Goal: Task Accomplishment & Management: Manage account settings

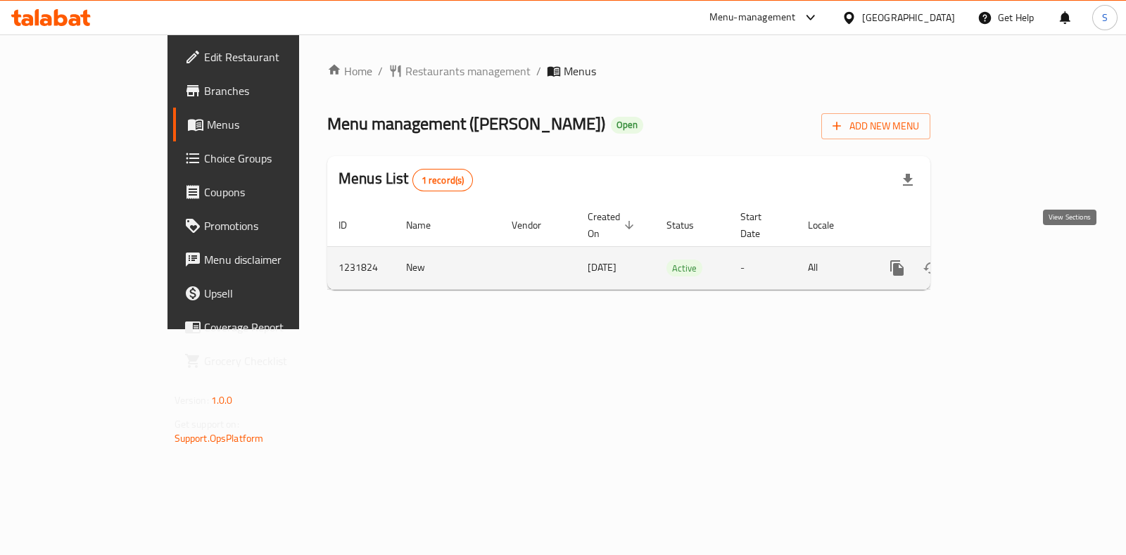
click at [1005, 262] on icon "enhanced table" at bounding box center [998, 268] width 13 height 13
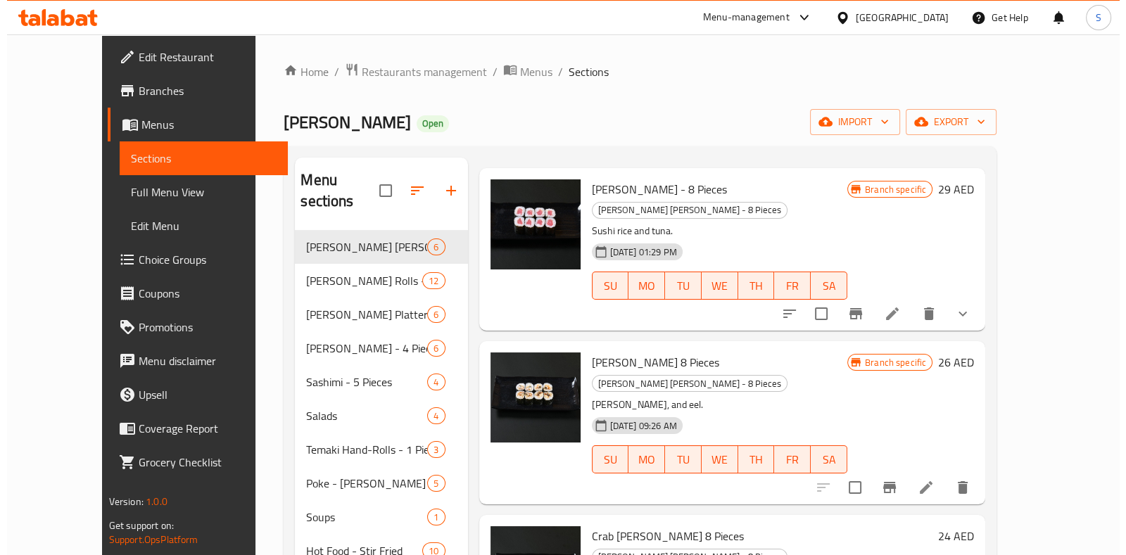
scroll to position [56, 0]
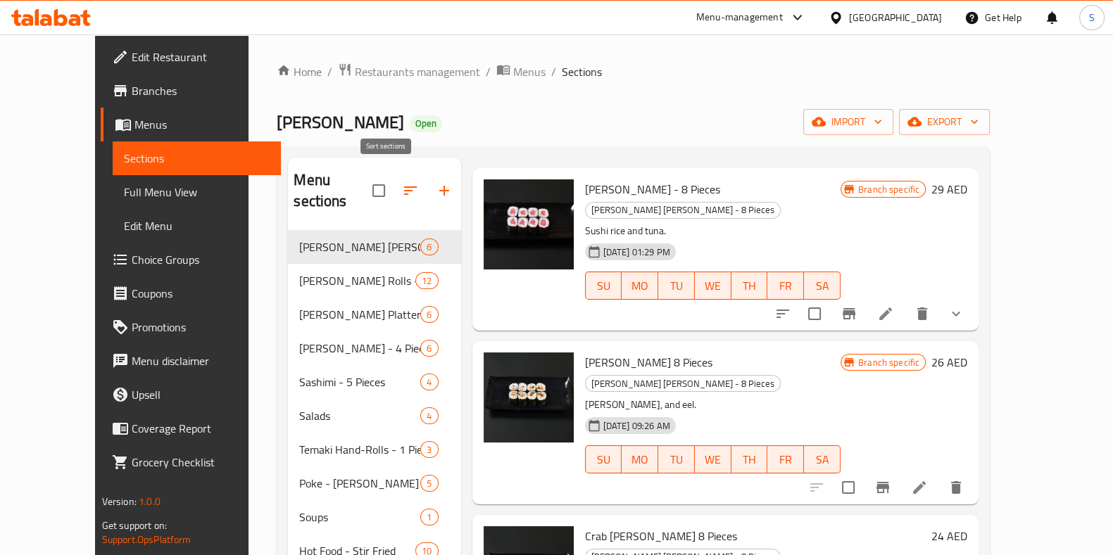
click at [402, 182] on icon "button" at bounding box center [410, 190] width 17 height 17
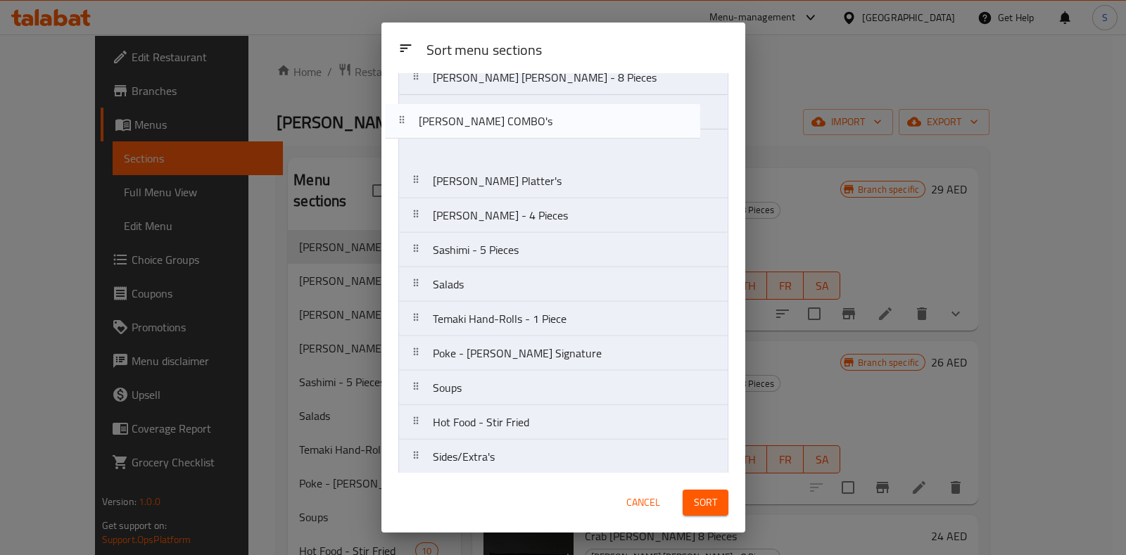
scroll to position [0, 0]
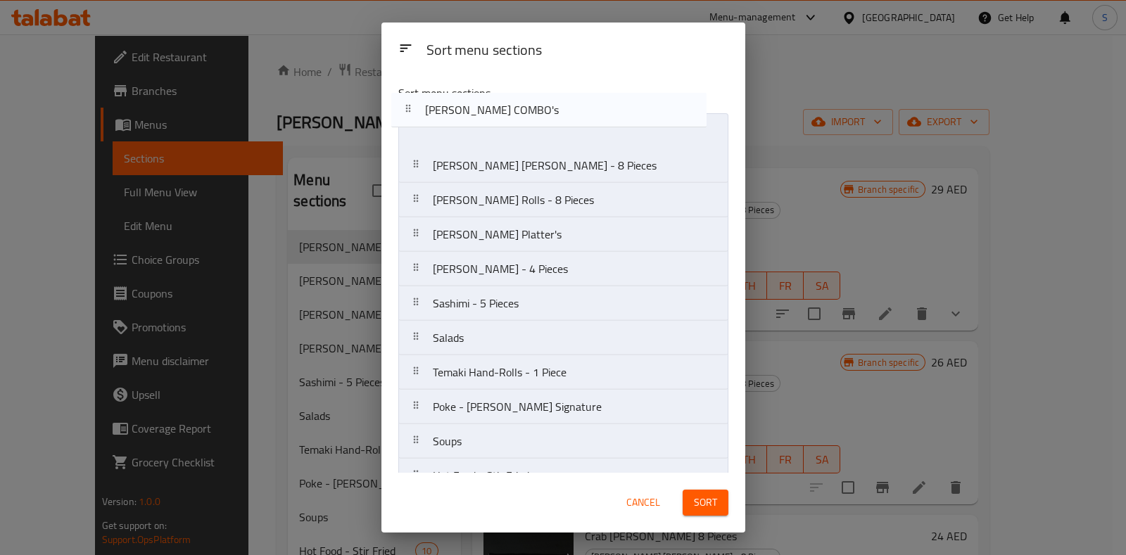
drag, startPoint x: 557, startPoint y: 448, endPoint x: 549, endPoint y: 103, distance: 345.0
click at [549, 103] on div "Sort menu sections [PERSON_NAME] [PERSON_NAME] - 8 Pieces Sushi [PERSON_NAME] R…" at bounding box center [564, 273] width 364 height 400
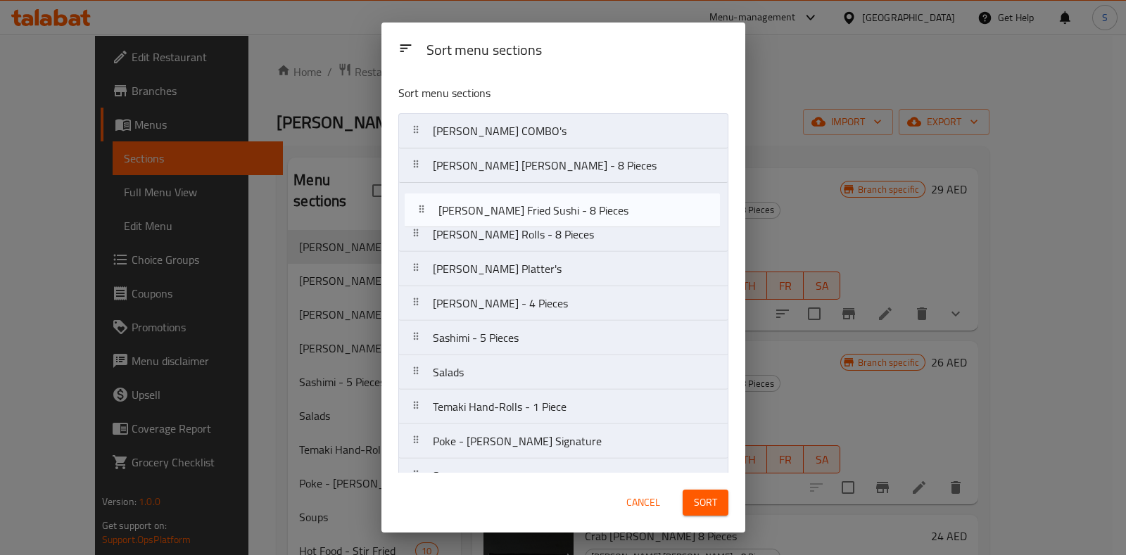
drag, startPoint x: 424, startPoint y: 455, endPoint x: 424, endPoint y: 198, distance: 256.2
click at [424, 198] on nav "[PERSON_NAME] COMBO's [PERSON_NAME] [PERSON_NAME] - 8 Pieces Sushi [PERSON_NAME…" at bounding box center [563, 389] width 330 height 553
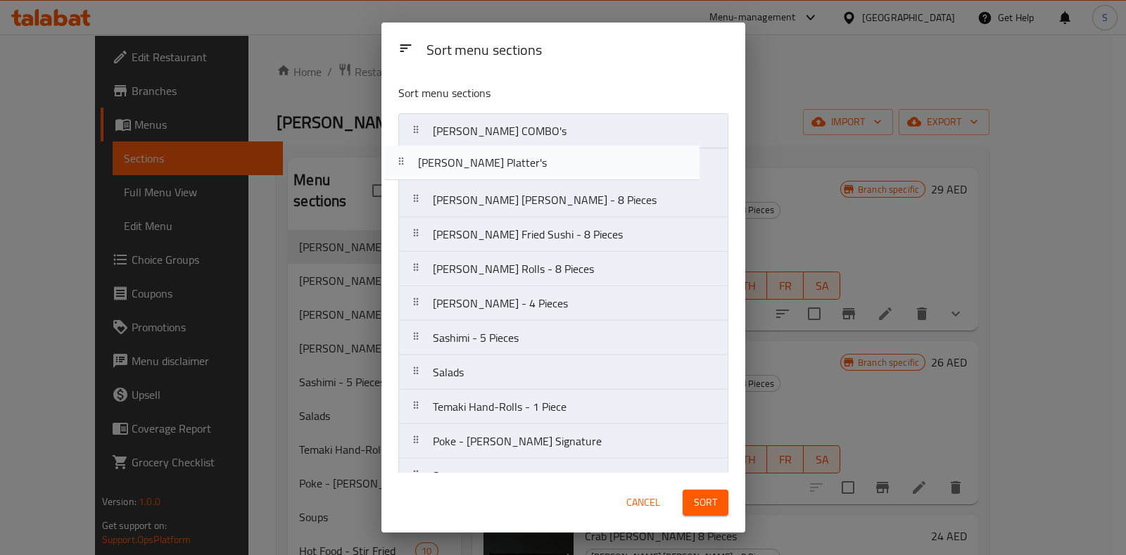
drag, startPoint x: 418, startPoint y: 225, endPoint x: 401, endPoint y: 165, distance: 62.2
click at [401, 165] on nav "[PERSON_NAME] COMBO's [PERSON_NAME] [PERSON_NAME] - 8 Pieces [PERSON_NAME] Frie…" at bounding box center [563, 389] width 330 height 553
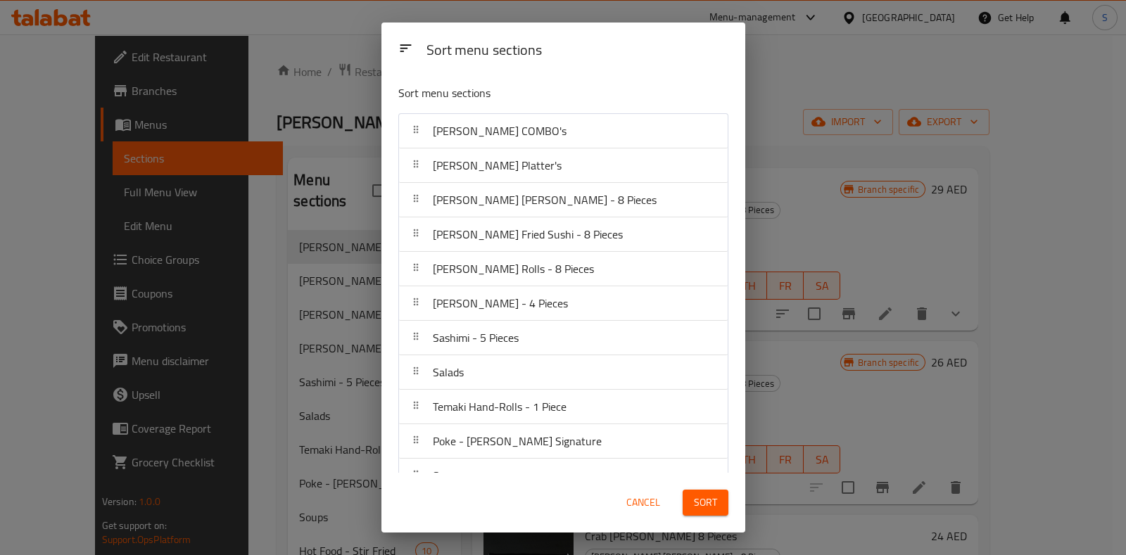
click at [705, 494] on span "Sort" at bounding box center [705, 503] width 23 height 18
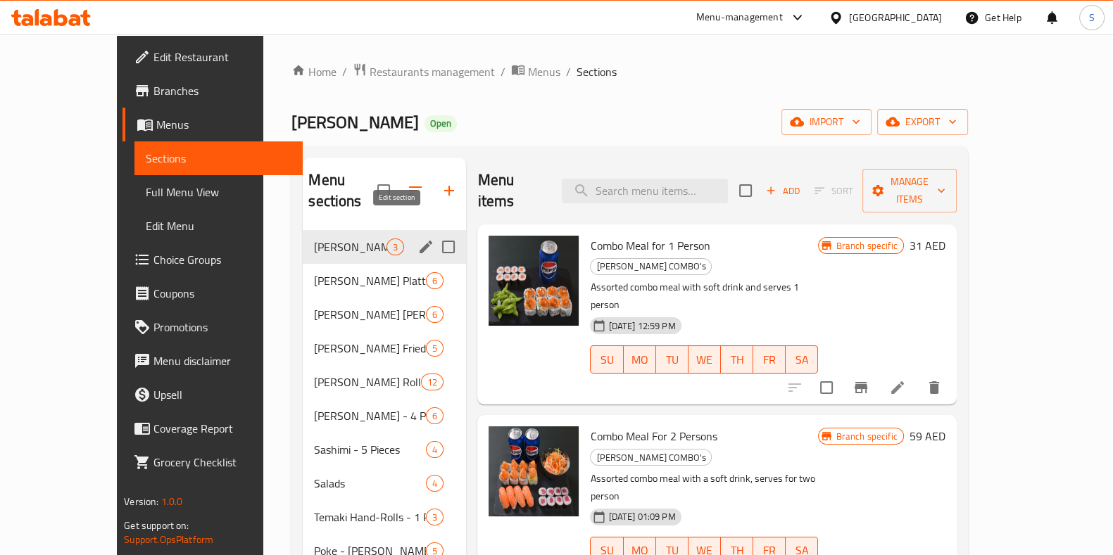
scroll to position [1, 0]
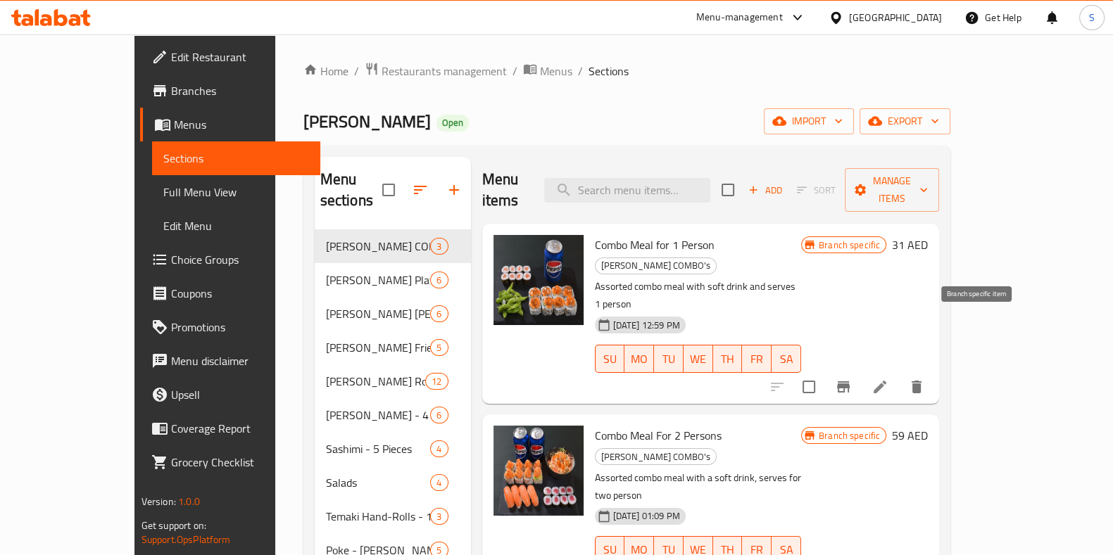
click at [852, 379] on icon "Branch-specific-item" at bounding box center [843, 387] width 17 height 17
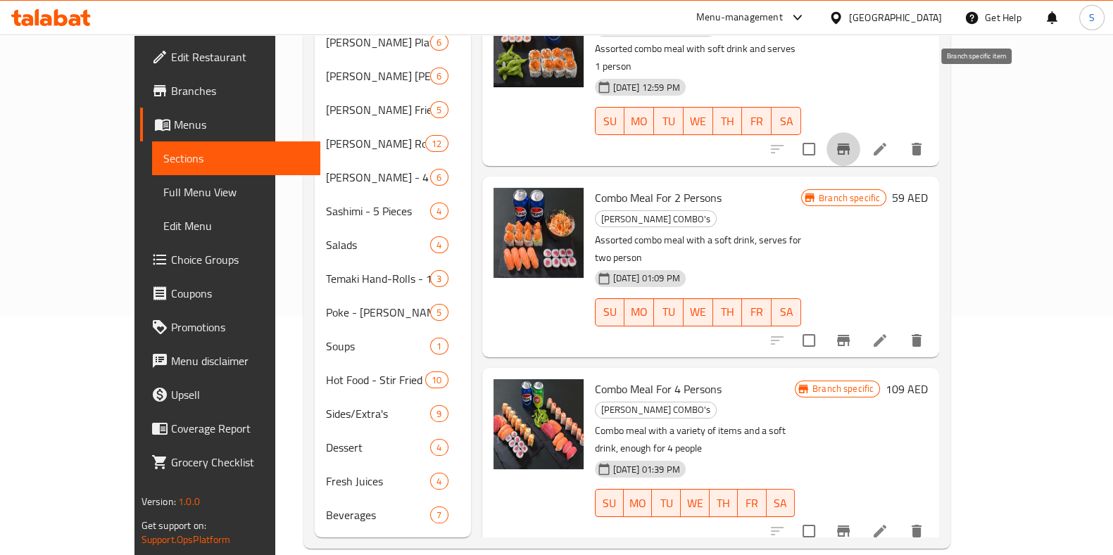
scroll to position [0, 0]
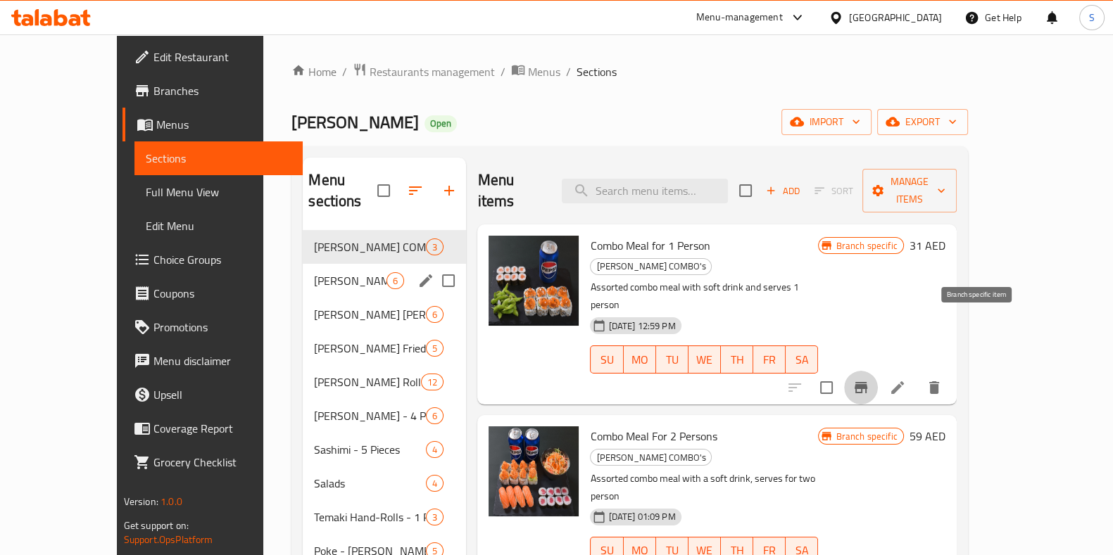
click at [315, 264] on div "[PERSON_NAME] Platter's 6" at bounding box center [384, 281] width 163 height 34
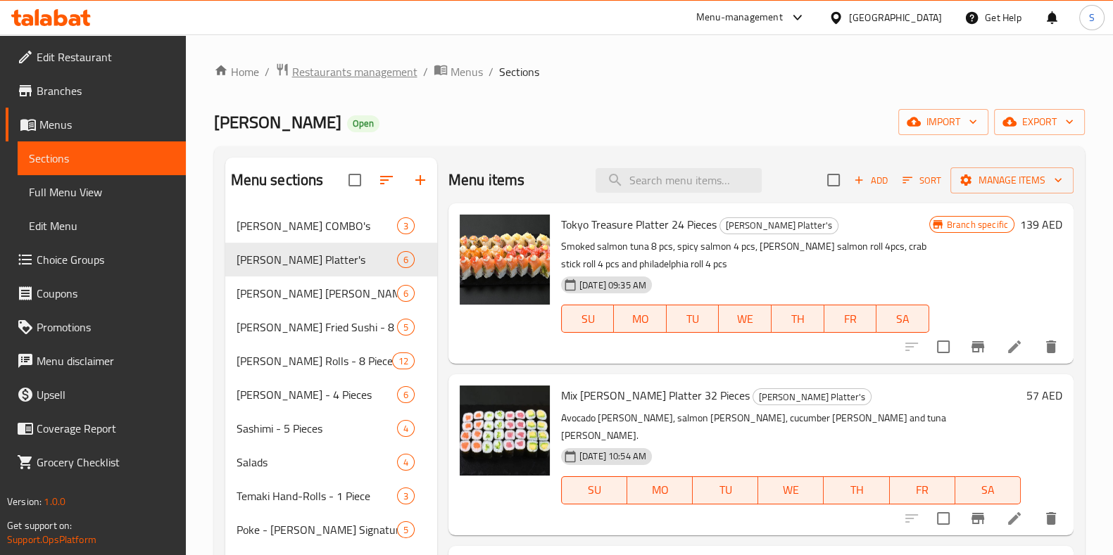
click at [355, 73] on span "Restaurants management" at bounding box center [354, 71] width 125 height 17
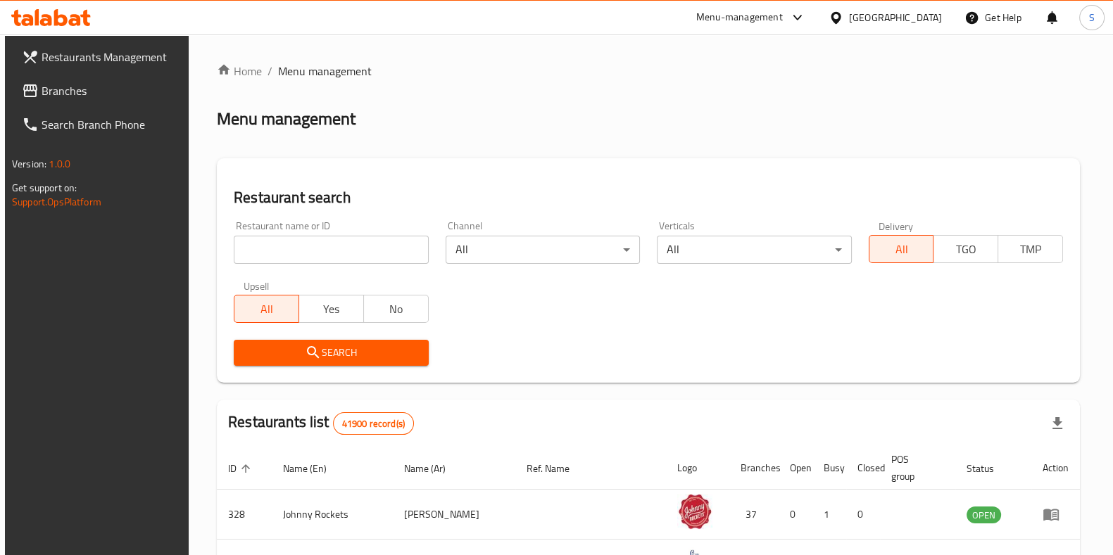
click at [412, 283] on div "All Yes No" at bounding box center [331, 302] width 194 height 42
click at [366, 253] on input "search" at bounding box center [331, 250] width 194 height 28
click button "Search" at bounding box center [331, 353] width 194 height 26
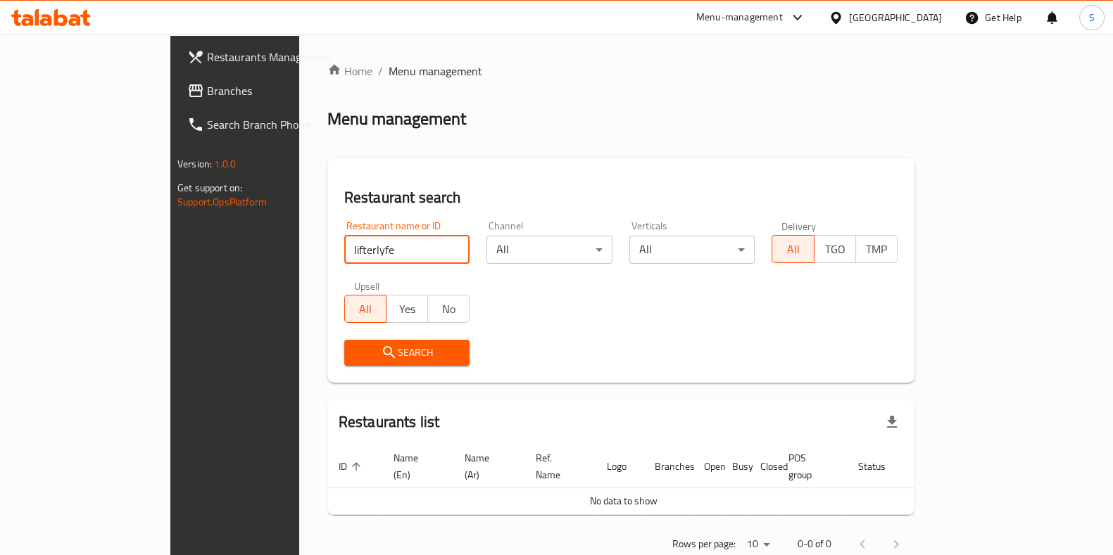
click button "Search" at bounding box center [407, 353] width 126 height 26
click at [344, 248] on input "lifterlyfe" at bounding box center [407, 250] width 126 height 28
click at [344, 250] on input "lifter lyfe" at bounding box center [407, 250] width 126 height 28
type input "lifter life"
click button "Search" at bounding box center [407, 353] width 126 height 26
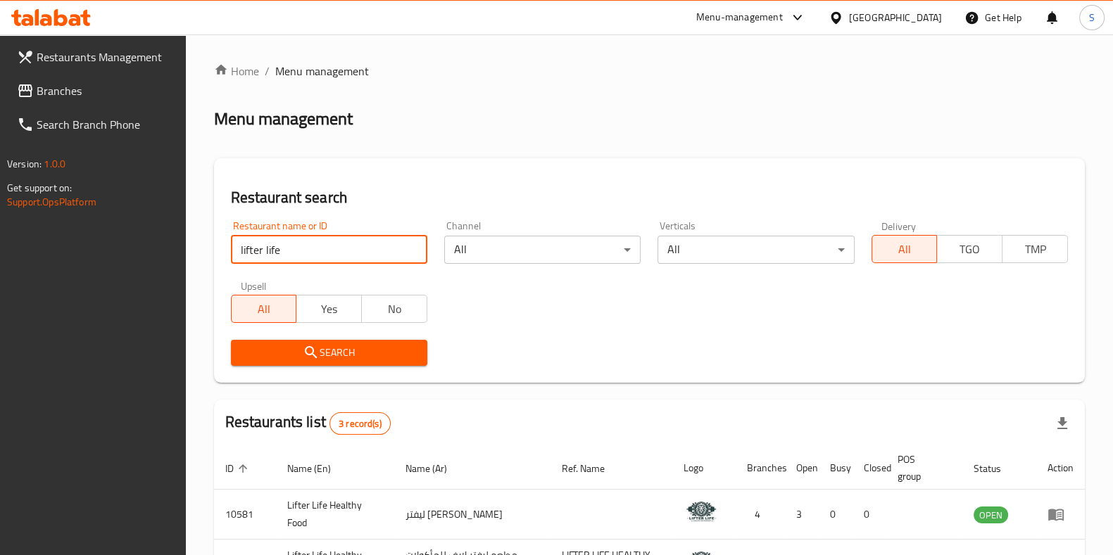
scroll to position [172, 0]
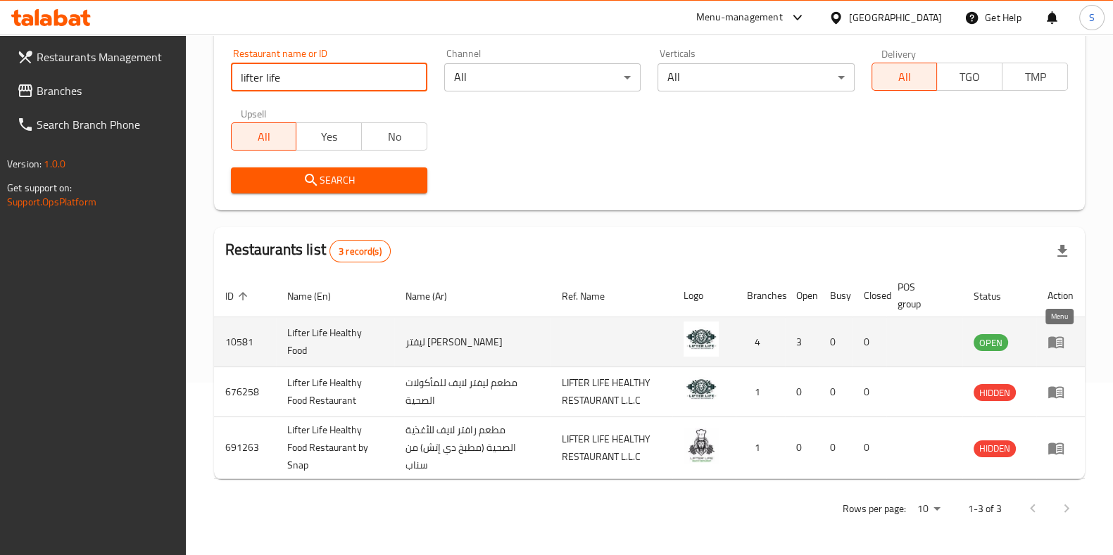
click at [1055, 343] on icon "enhanced table" at bounding box center [1055, 343] width 15 height 12
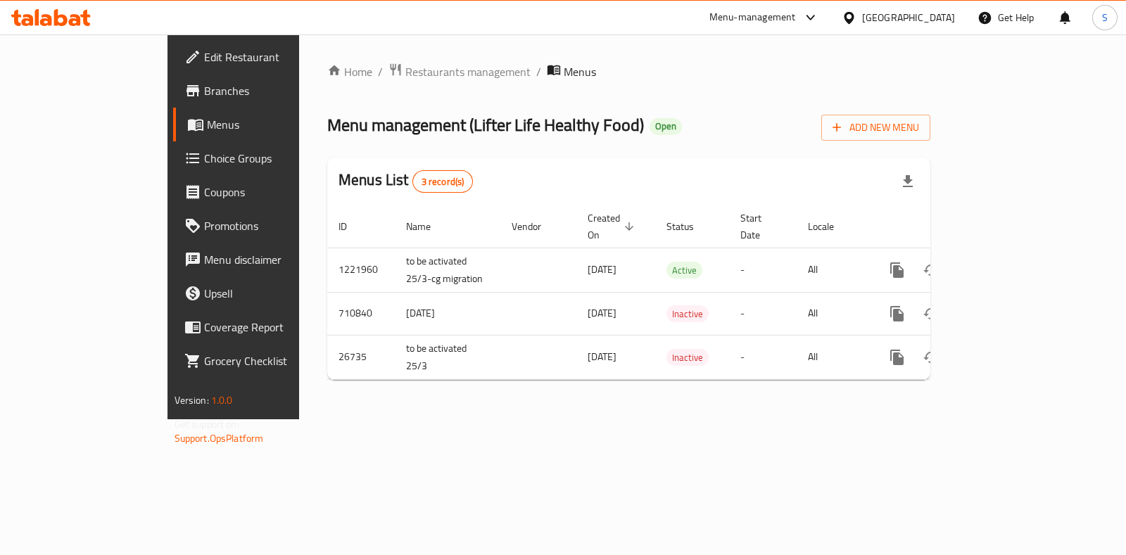
click at [204, 161] on span "Choice Groups" at bounding box center [274, 158] width 140 height 17
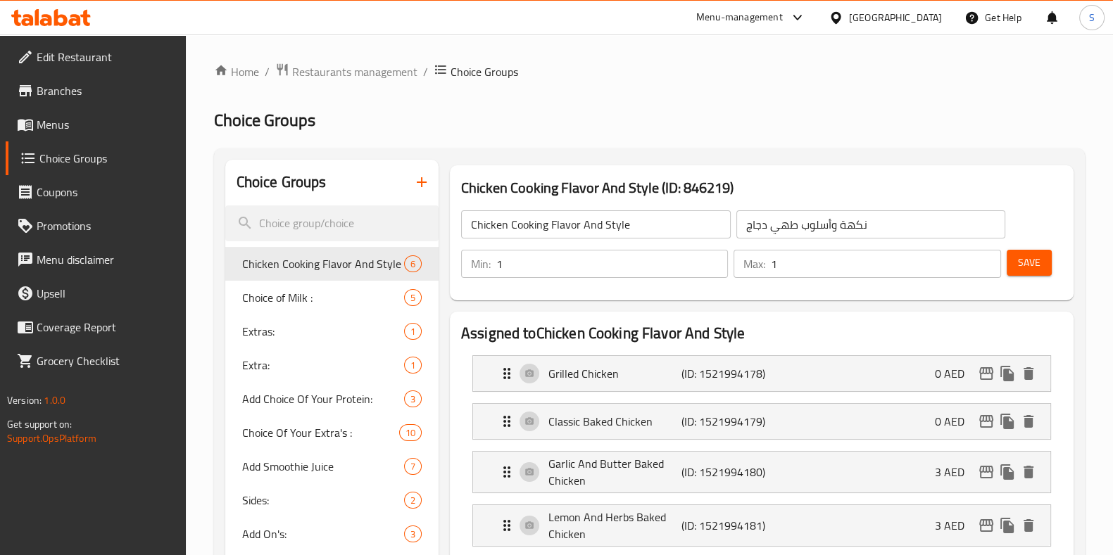
scroll to position [73, 0]
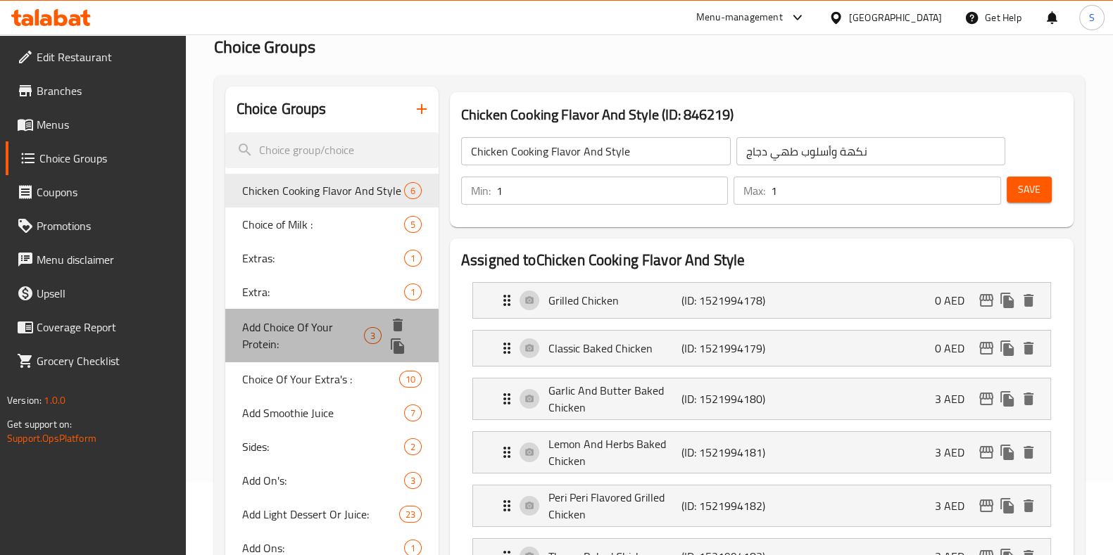
click at [284, 322] on span "Add Choice Of Your Protein:" at bounding box center [303, 336] width 122 height 34
type input "Add Choice Of Your Protein:"
type input "اختار بروتين اضافي :"
type input "0"
type input "3"
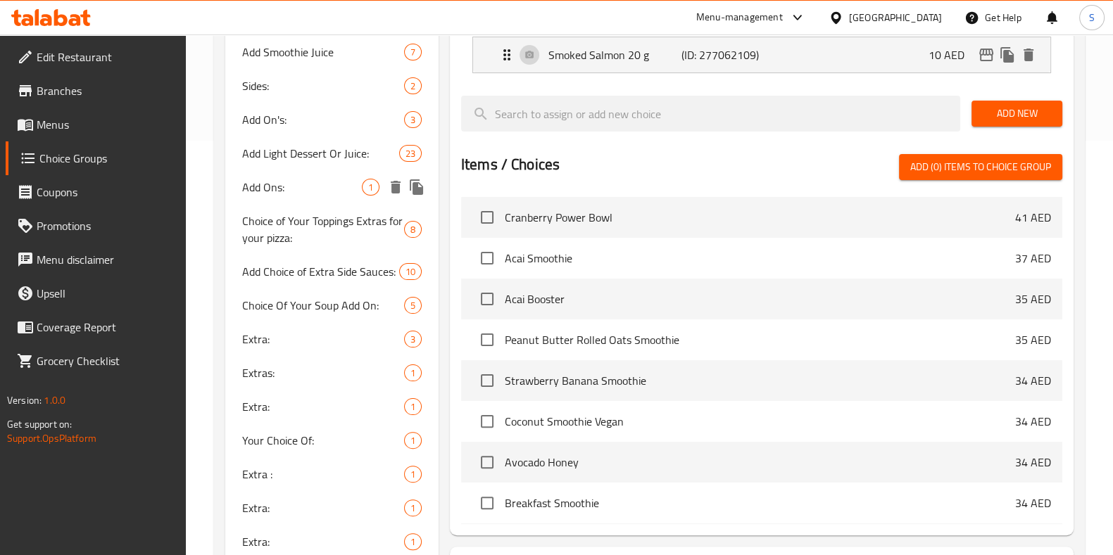
scroll to position [422, 0]
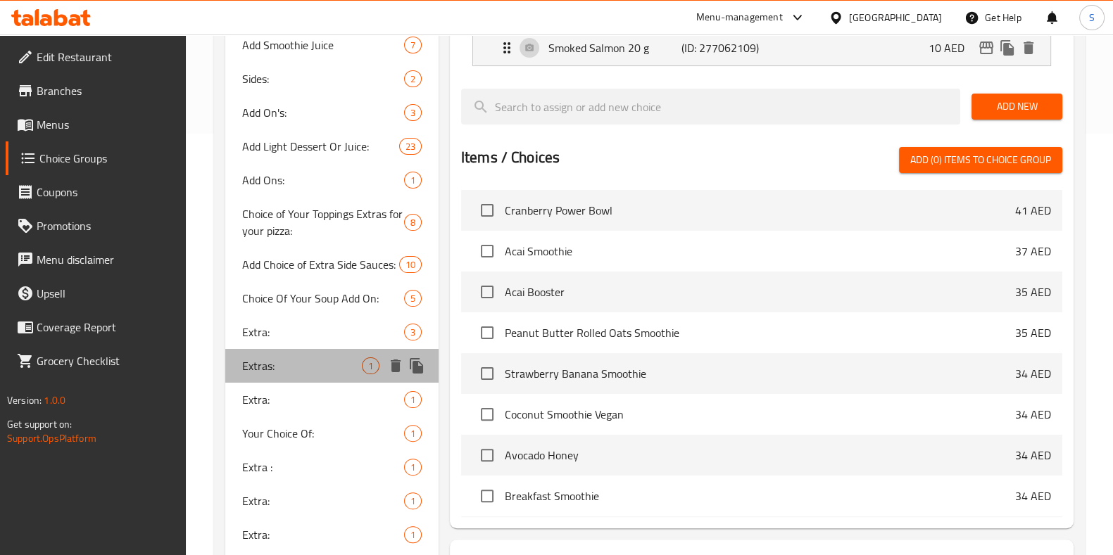
click at [303, 359] on span "Extras:" at bounding box center [302, 366] width 120 height 17
type input "Extras:"
type input "الاضافات:"
type input "1"
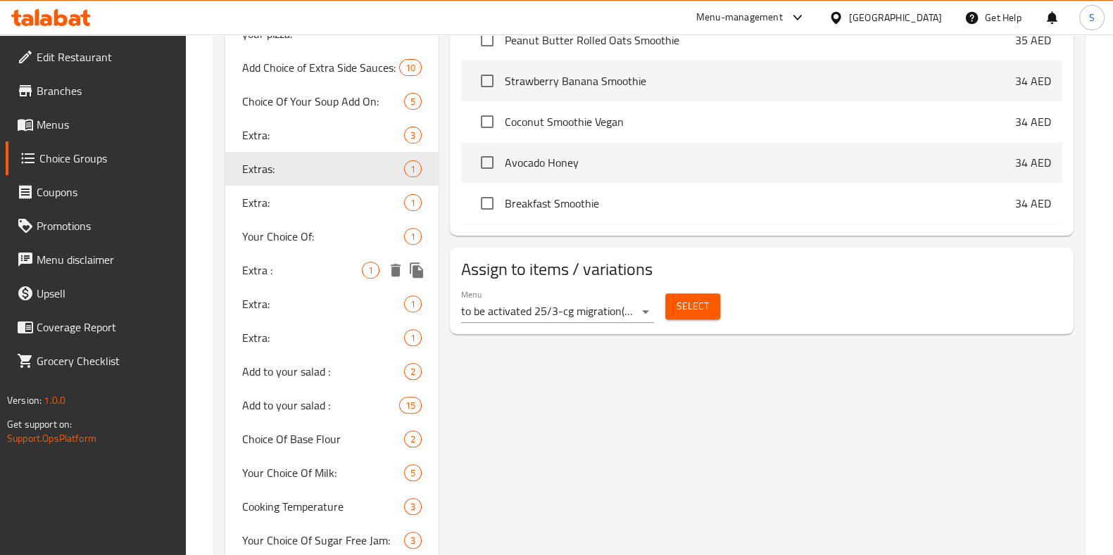
scroll to position [626, 0]
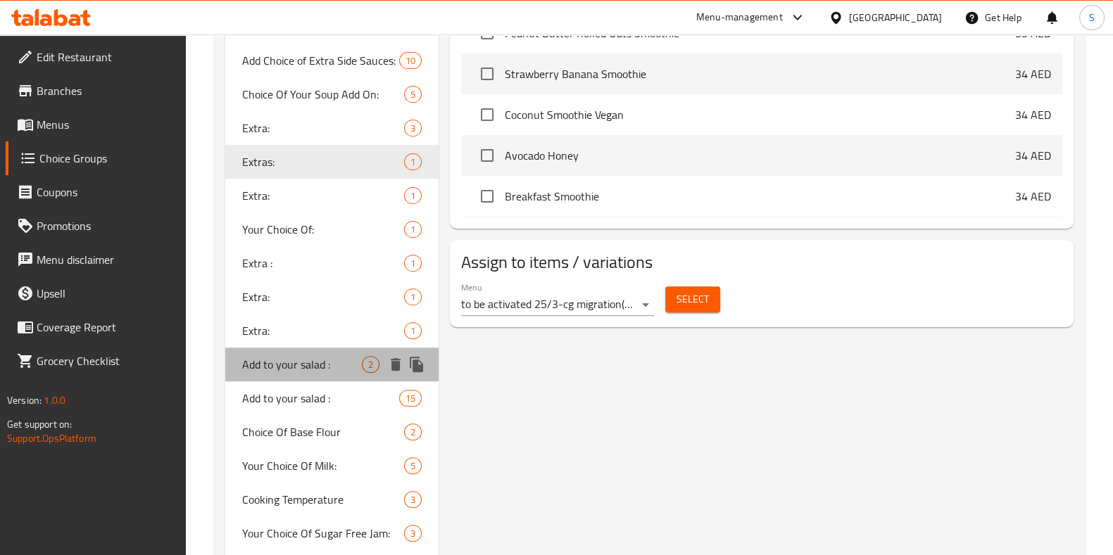
click at [343, 374] on div "Add to your salad : 2" at bounding box center [331, 365] width 213 height 34
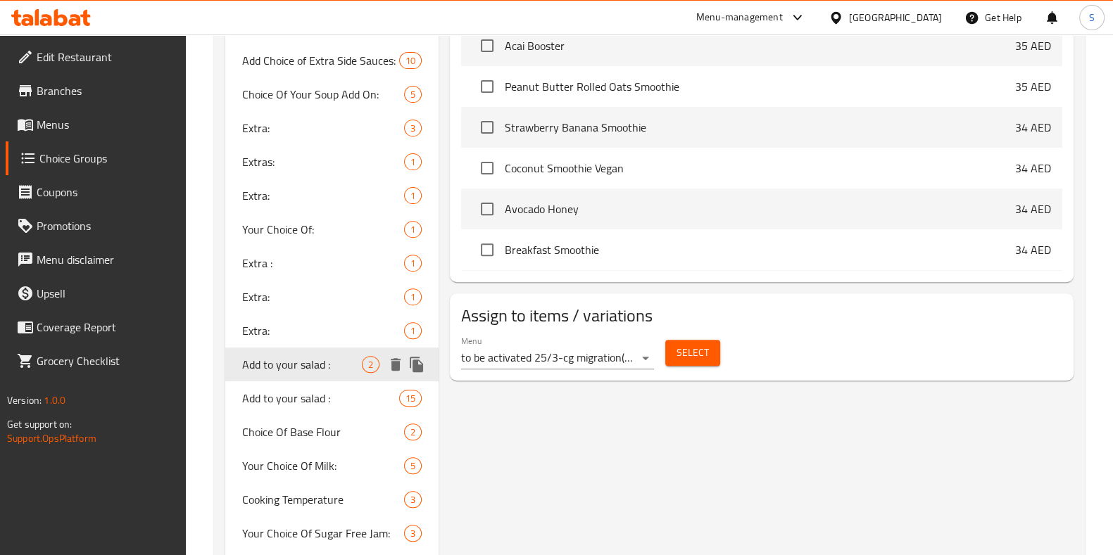
type input "Add to your salad :"
type input "اضف الي سلطتك :"
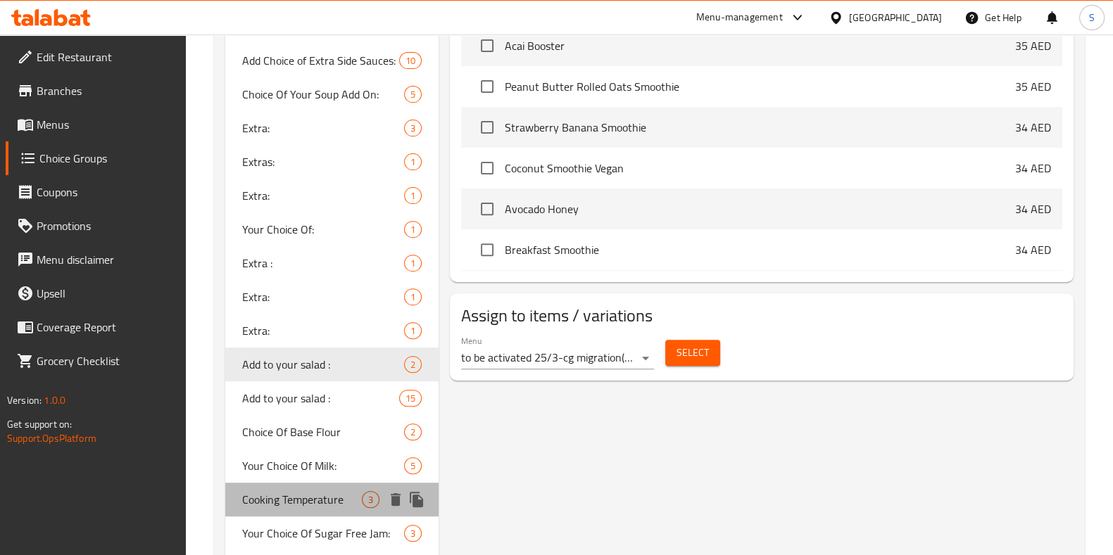
click at [329, 501] on span "Cooking Temperature" at bounding box center [302, 499] width 120 height 17
type input "Cooking Temperature"
type input "درجة حرارة الطبخ"
type input "1"
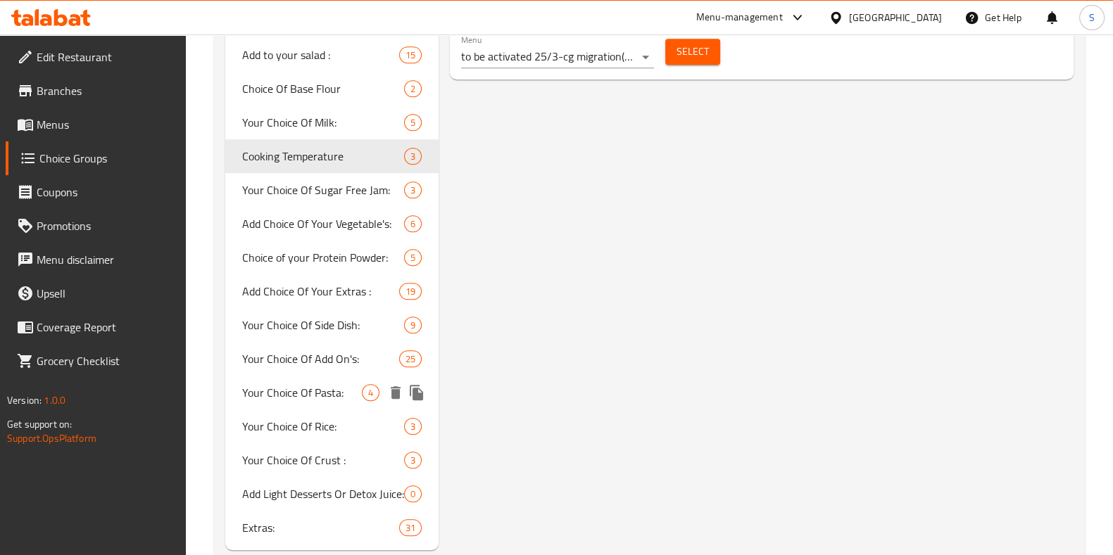
scroll to position [1003, 0]
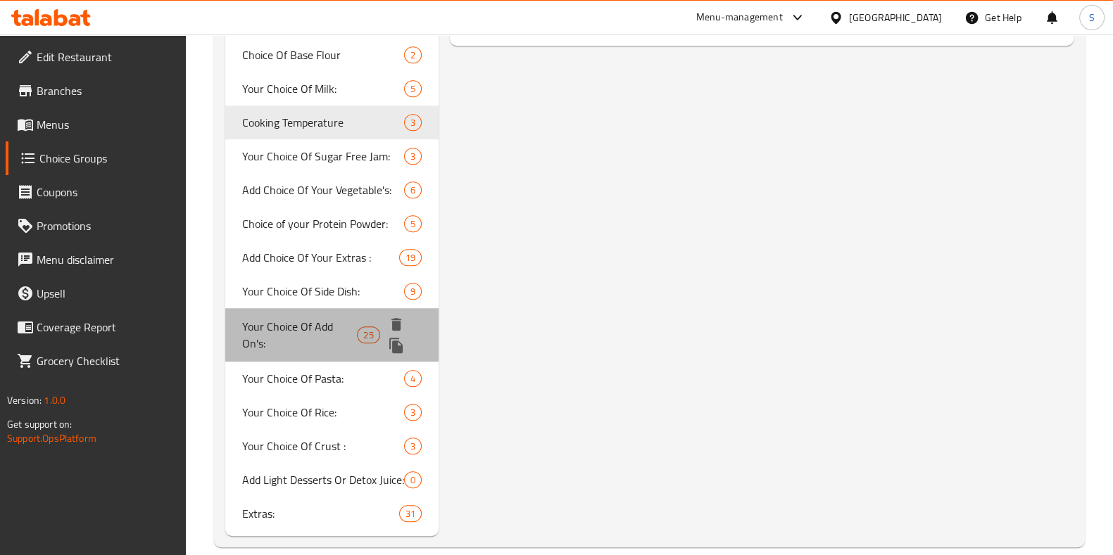
click at [303, 325] on span "Your Choice Of Add On's:" at bounding box center [299, 335] width 115 height 34
type input "Your Choice Of Add On's:"
type input "اختيارك من الإضافات:"
type input "0"
type input "10"
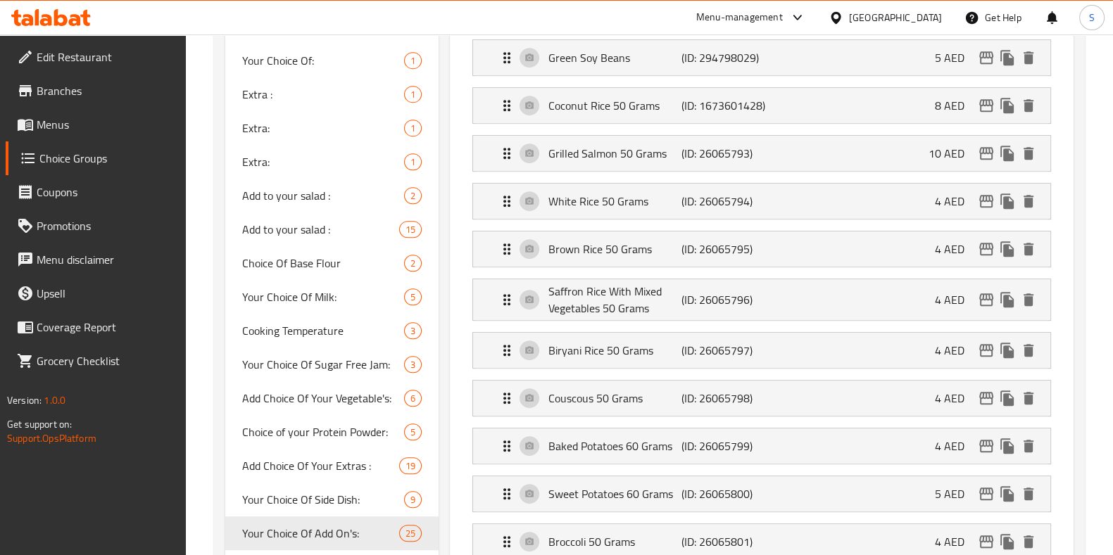
scroll to position [793, 0]
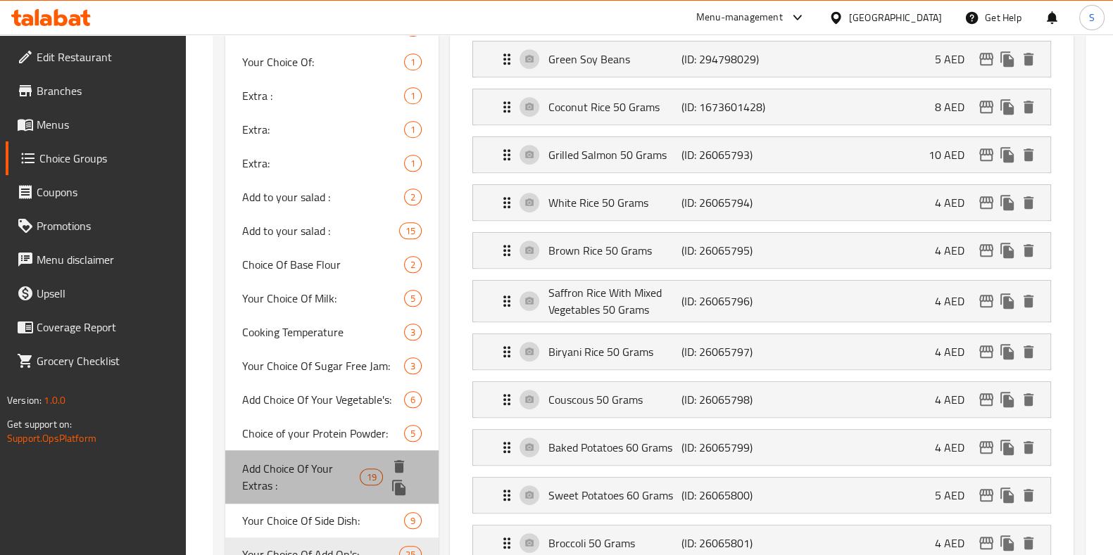
click at [305, 465] on span "Add Choice Of Your Extras :" at bounding box center [301, 477] width 118 height 34
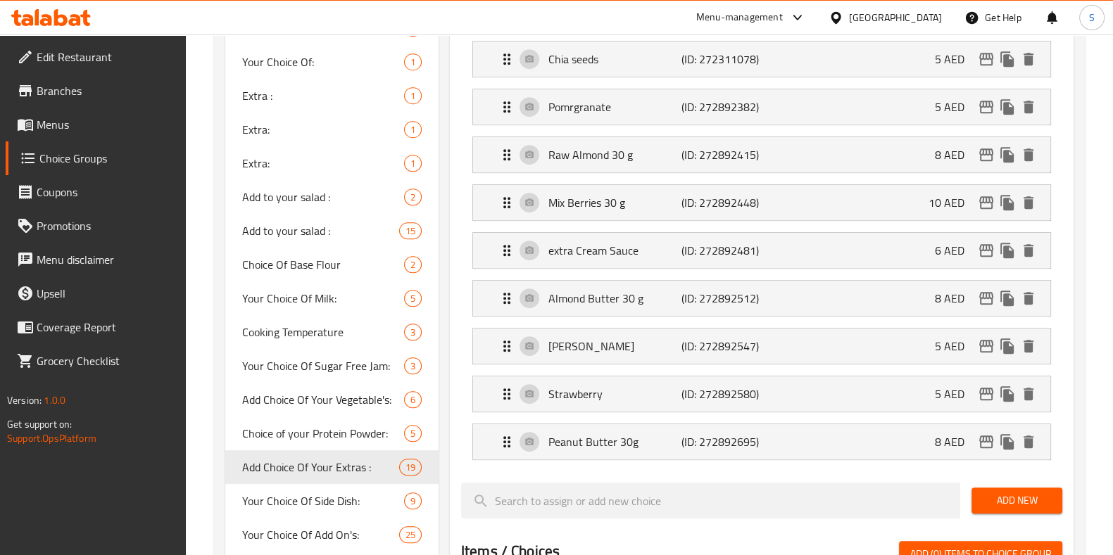
type input "Add Choice Of Your Extras :"
type input "الإضافات :"
type input "5"
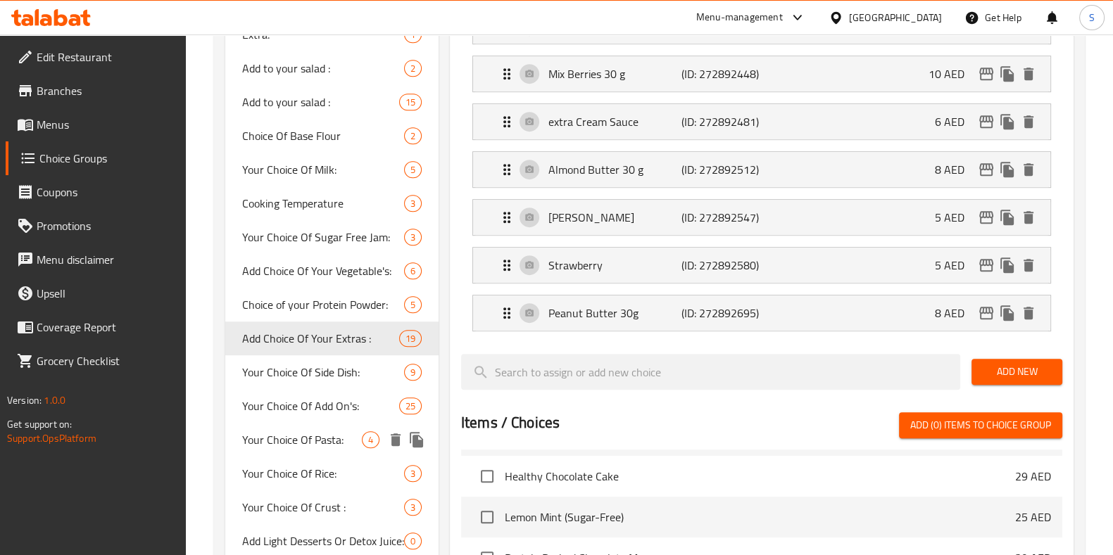
scroll to position [923, 0]
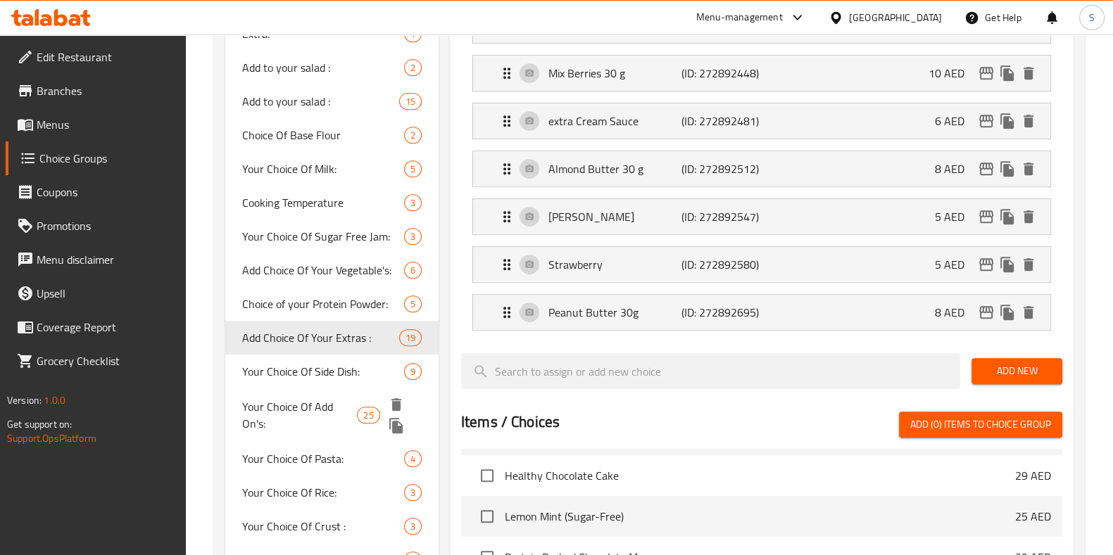
click at [292, 403] on span "Your Choice Of Add On's:" at bounding box center [299, 415] width 115 height 34
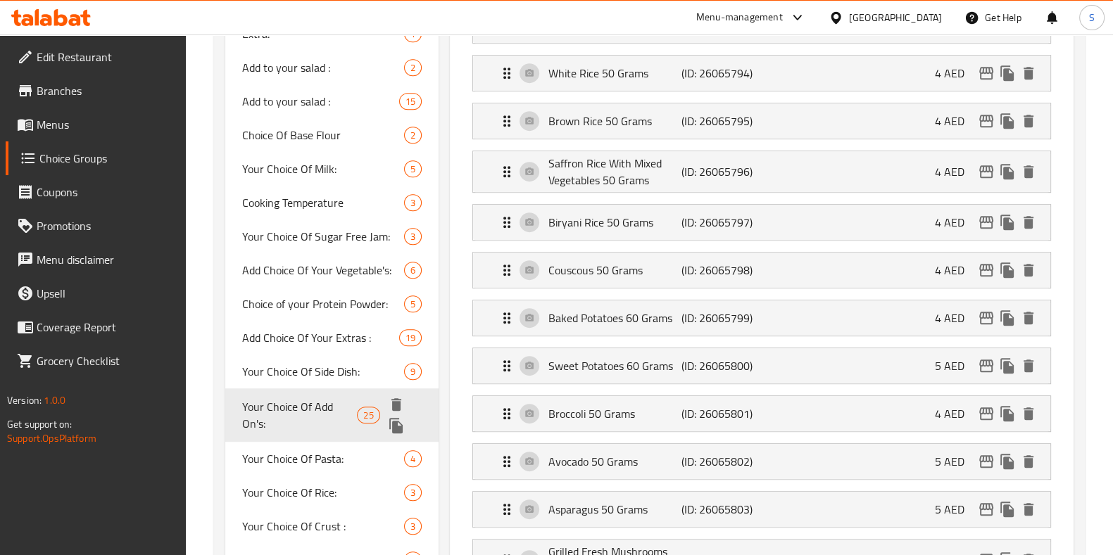
type input "Your Choice Of Add On's:"
type input "اختيارك من الإضافات:"
type input "10"
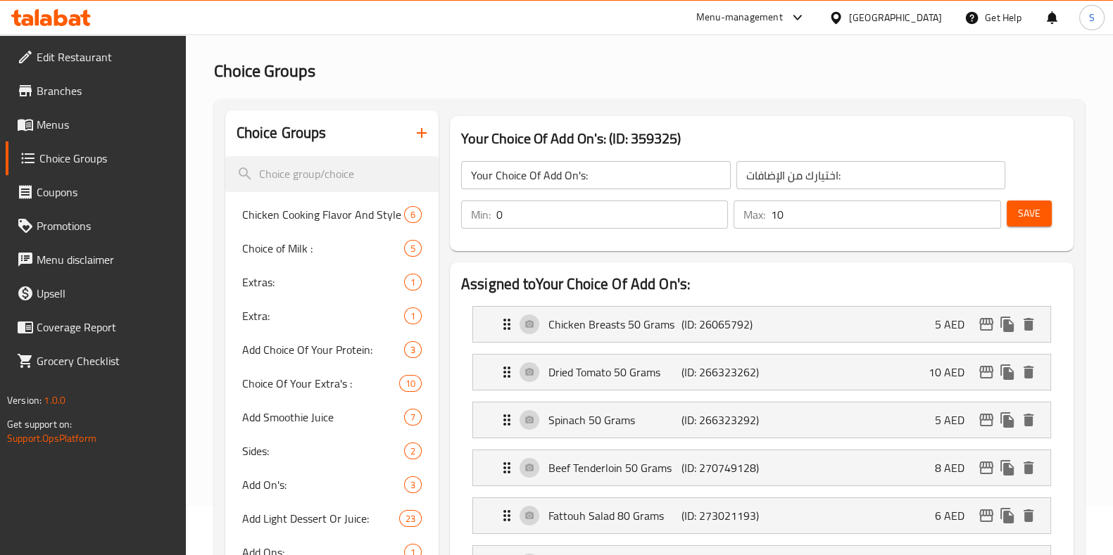
scroll to position [49, 0]
click at [781, 326] on div "Chicken Breasts 50 Grams (ID: 26065792) 5 AED" at bounding box center [765, 324] width 535 height 35
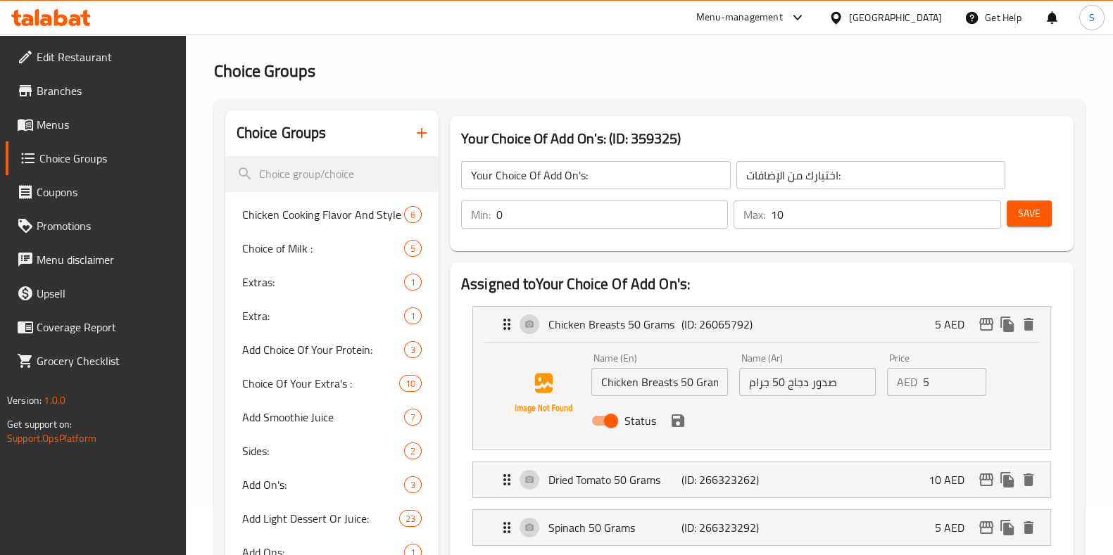
click at [943, 382] on input "5" at bounding box center [955, 382] width 64 height 28
click at [676, 418] on icon "save" at bounding box center [677, 420] width 17 height 17
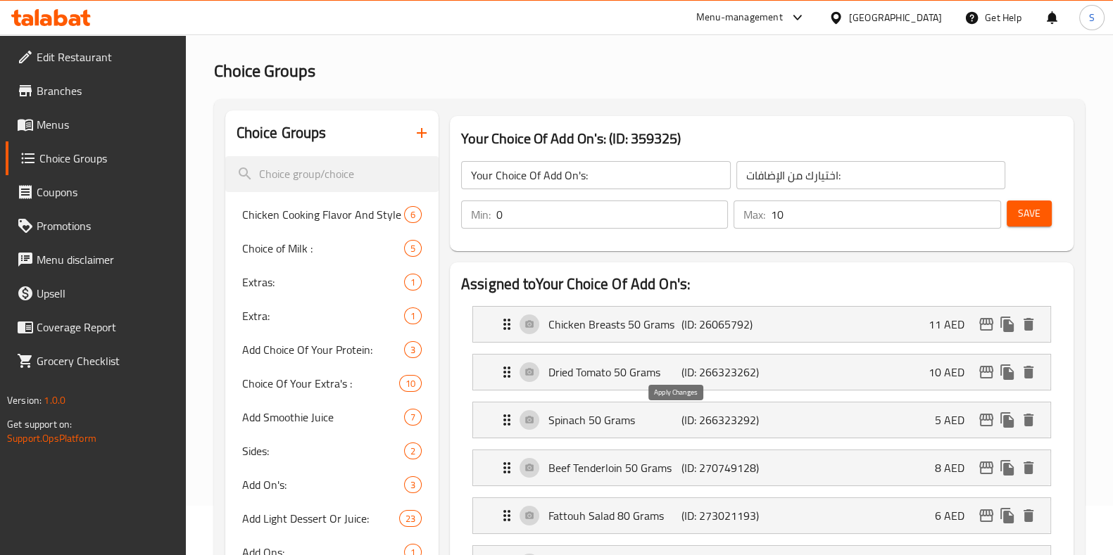
type input "11"
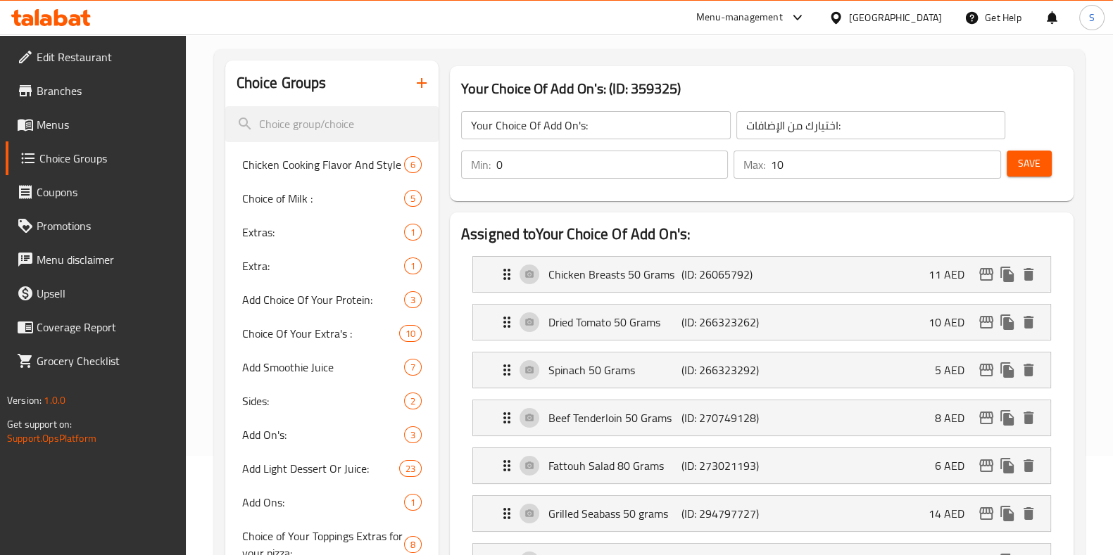
scroll to position [100, 0]
click at [578, 418] on p "Beef Tenderloin 50 Grams" at bounding box center [614, 417] width 133 height 17
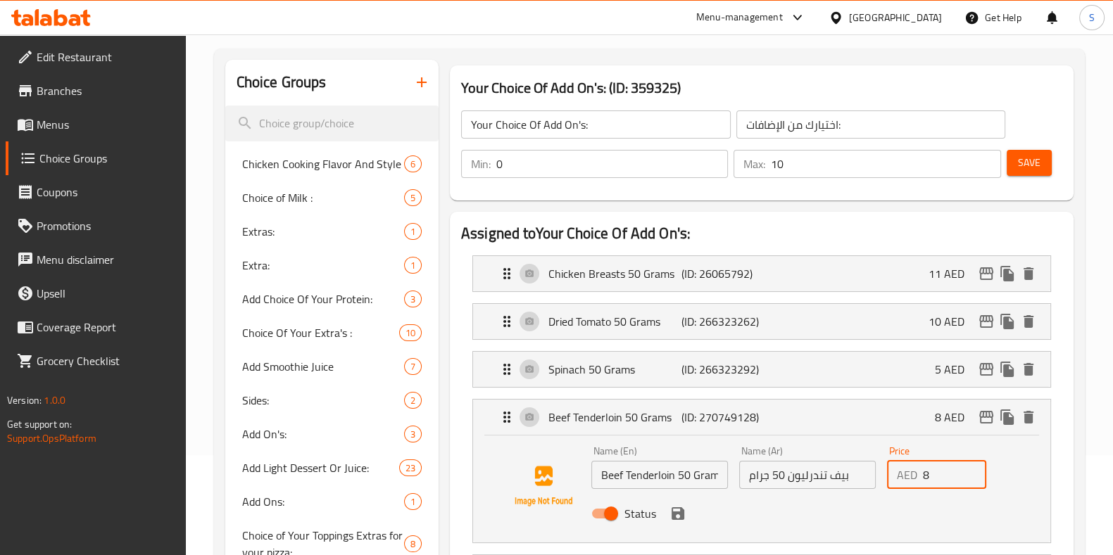
click at [941, 485] on input "8" at bounding box center [955, 475] width 64 height 28
click at [674, 515] on icon "save" at bounding box center [678, 514] width 13 height 13
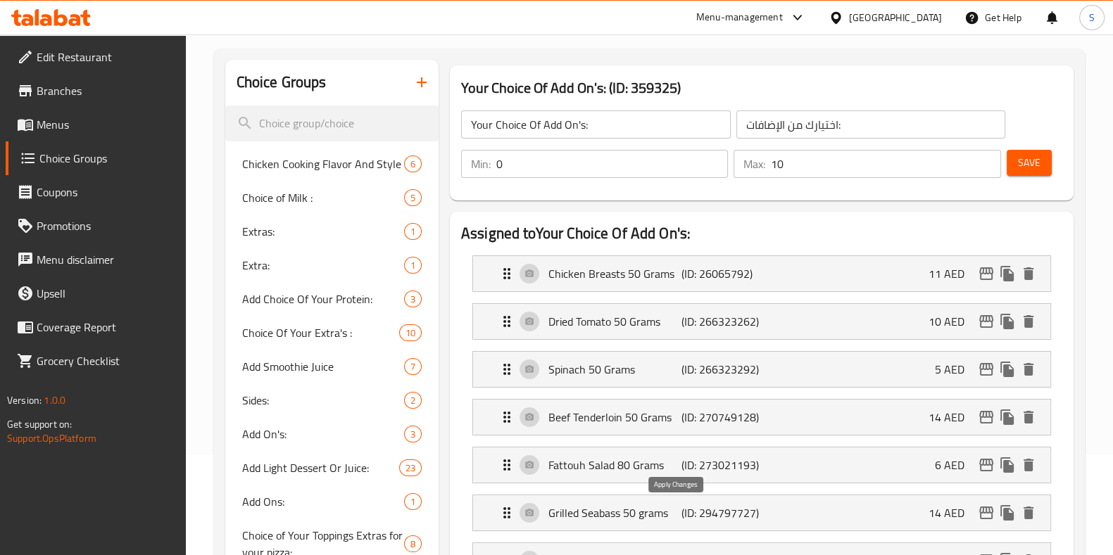
type input "14"
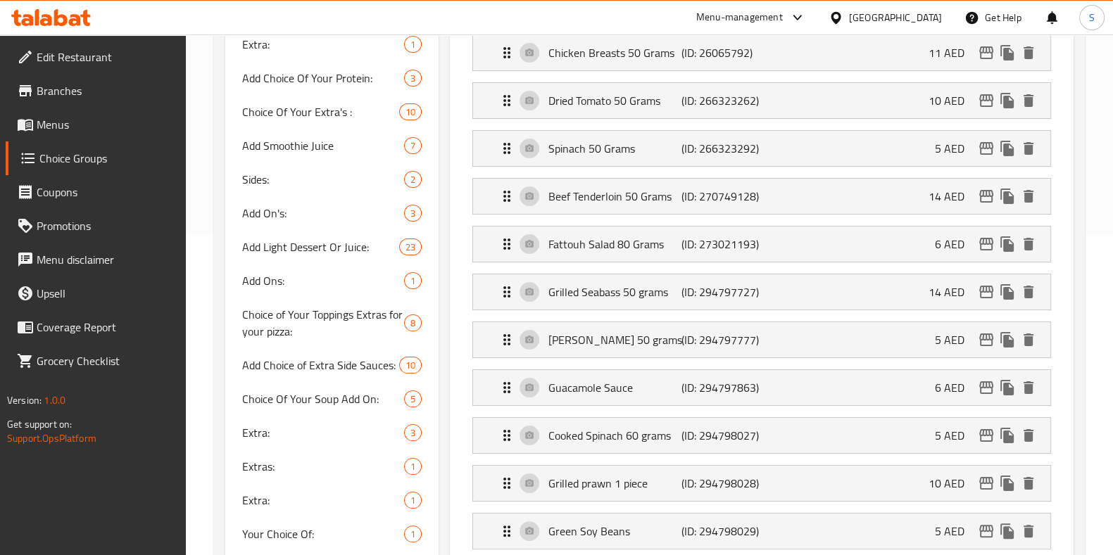
scroll to position [0, 0]
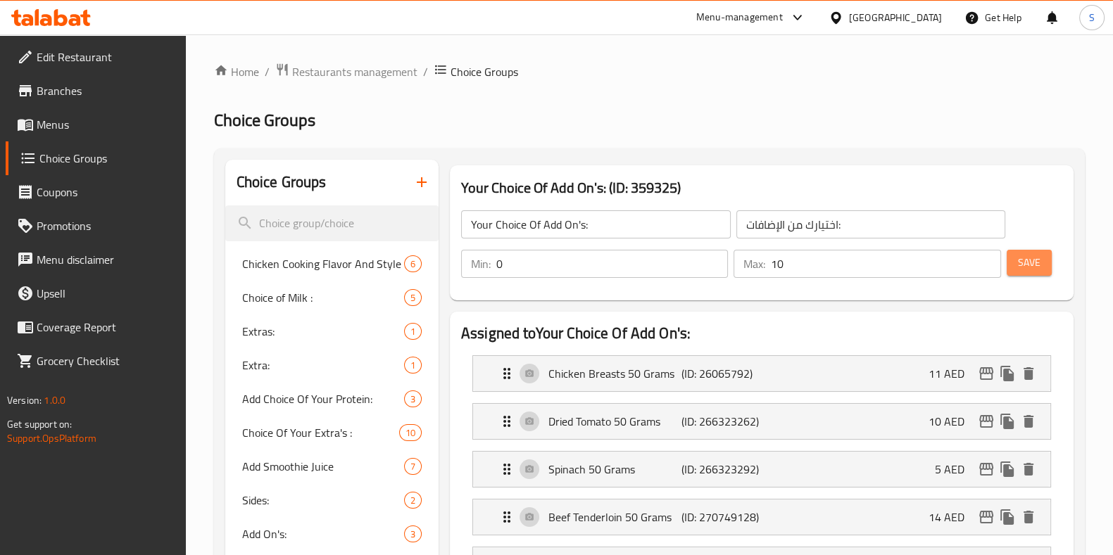
click at [1036, 265] on span "Save" at bounding box center [1029, 263] width 23 height 18
click at [983, 374] on icon "edit" at bounding box center [986, 373] width 14 height 13
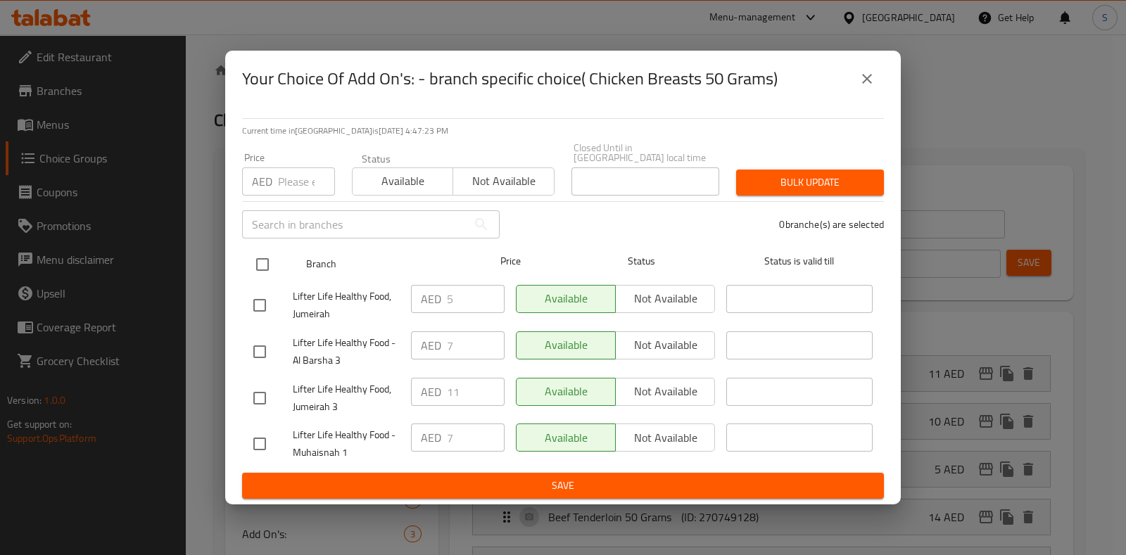
click at [264, 267] on input "checkbox" at bounding box center [263, 265] width 30 height 30
checkbox input "true"
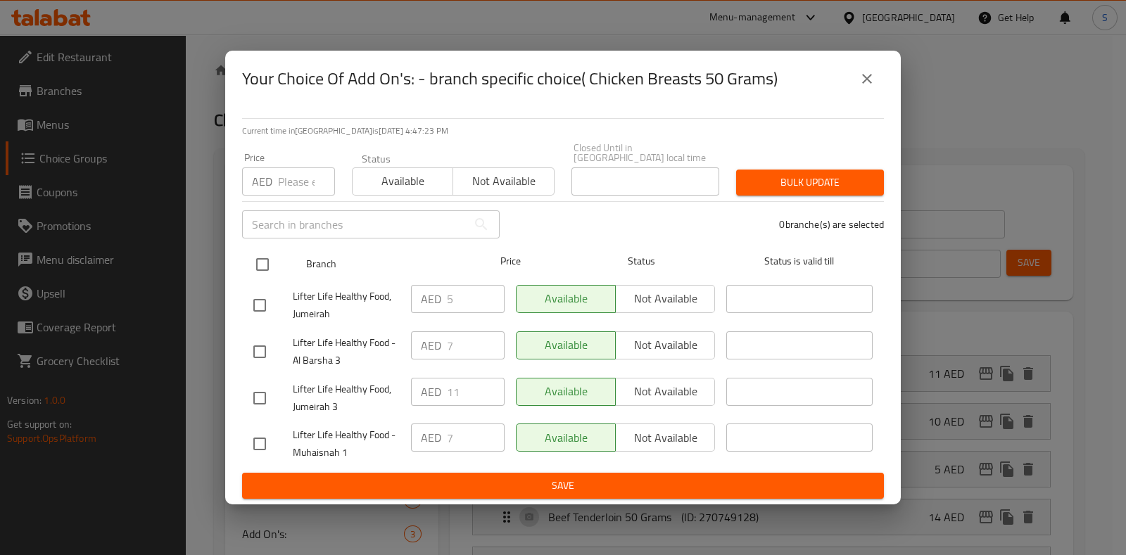
checkbox input "true"
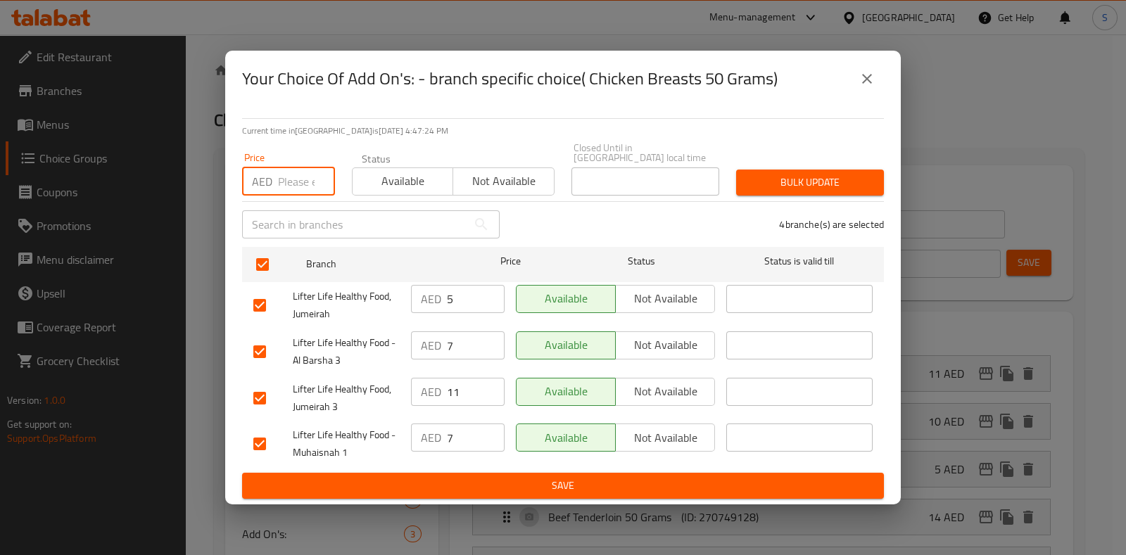
click at [286, 174] on input "number" at bounding box center [306, 182] width 57 height 28
type input "11"
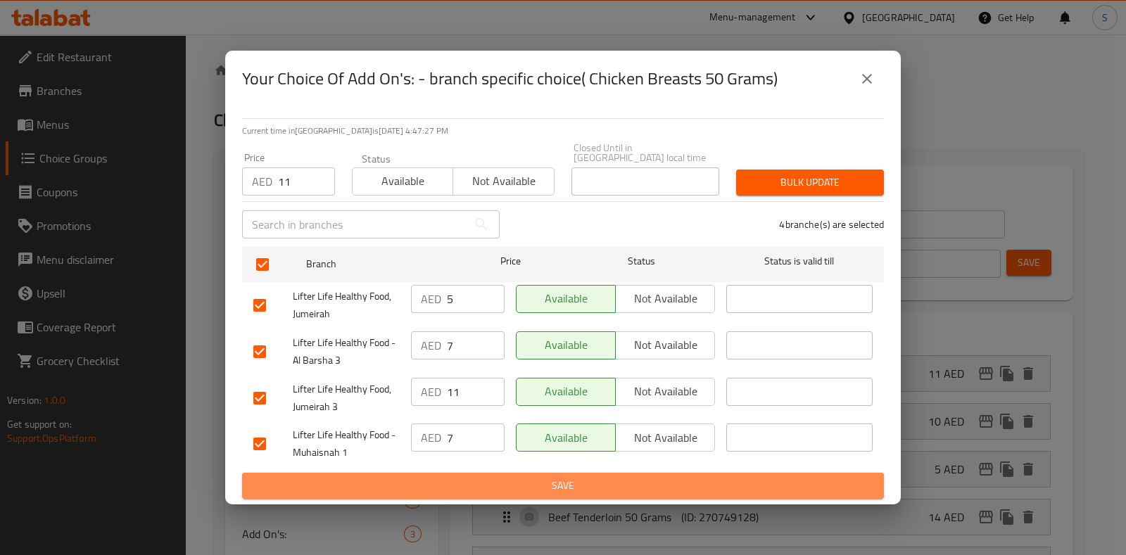
click at [453, 487] on span "Save" at bounding box center [562, 486] width 619 height 18
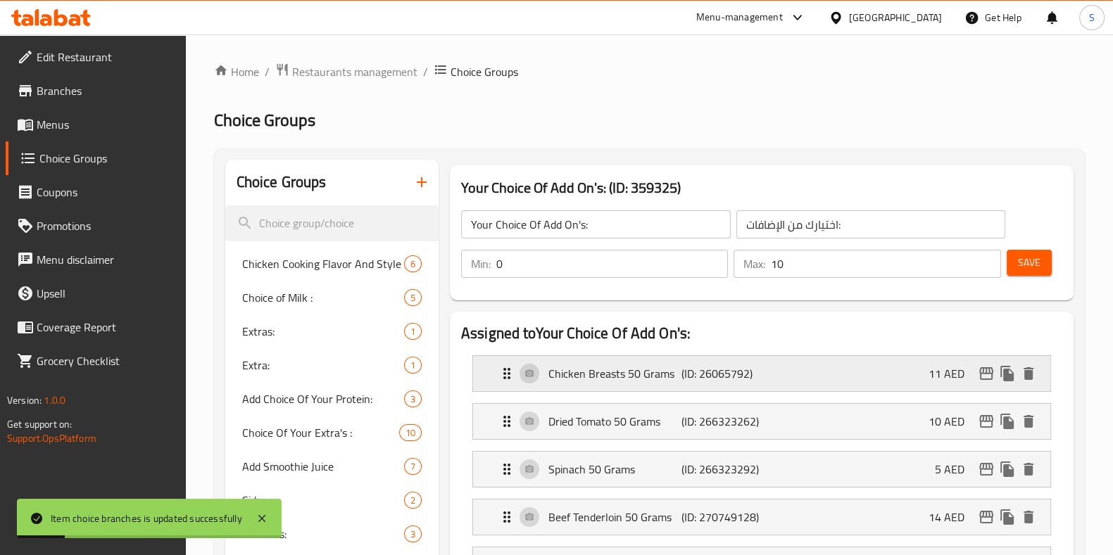
click at [990, 374] on icon "edit" at bounding box center [986, 373] width 14 height 13
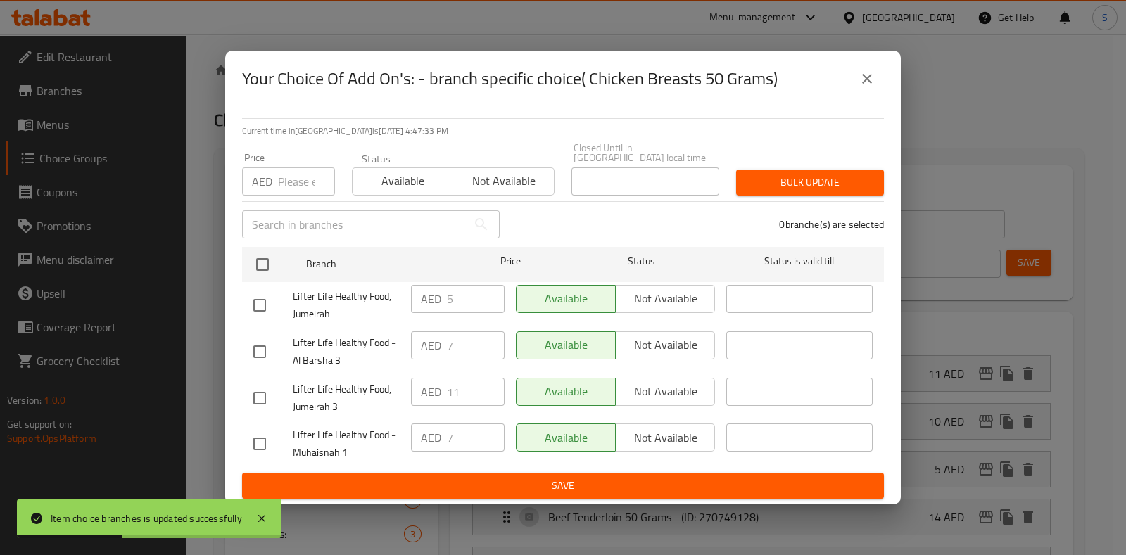
click at [296, 179] on input "number" at bounding box center [306, 182] width 57 height 28
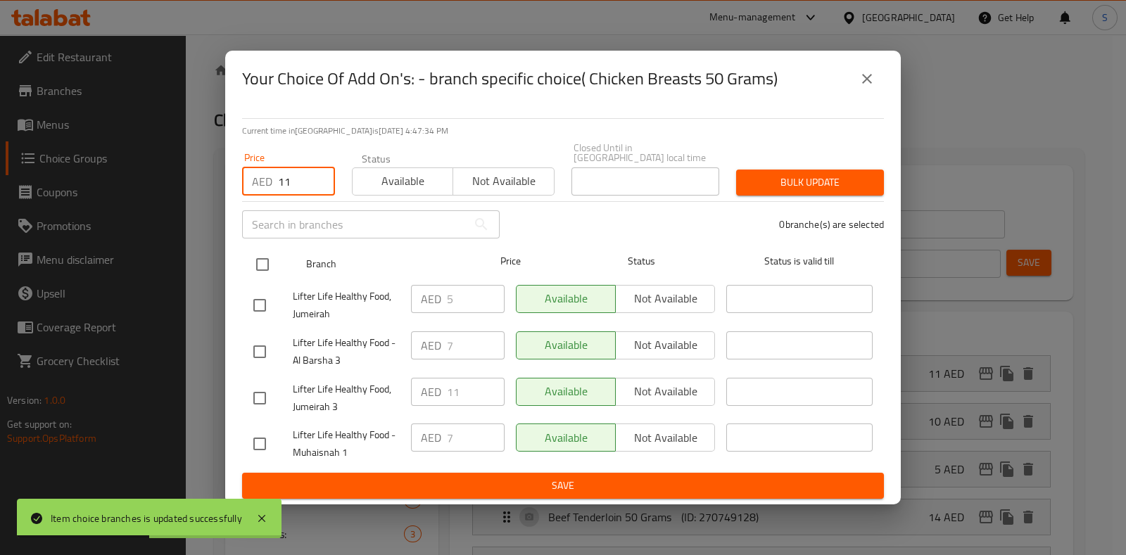
type input "11"
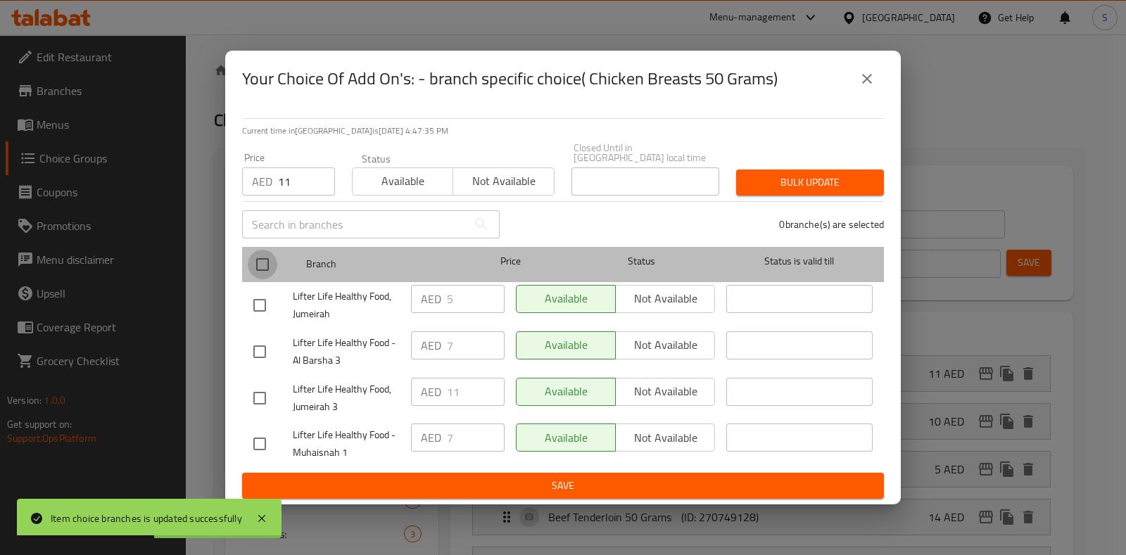
click at [264, 262] on input "checkbox" at bounding box center [263, 265] width 30 height 30
checkbox input "true"
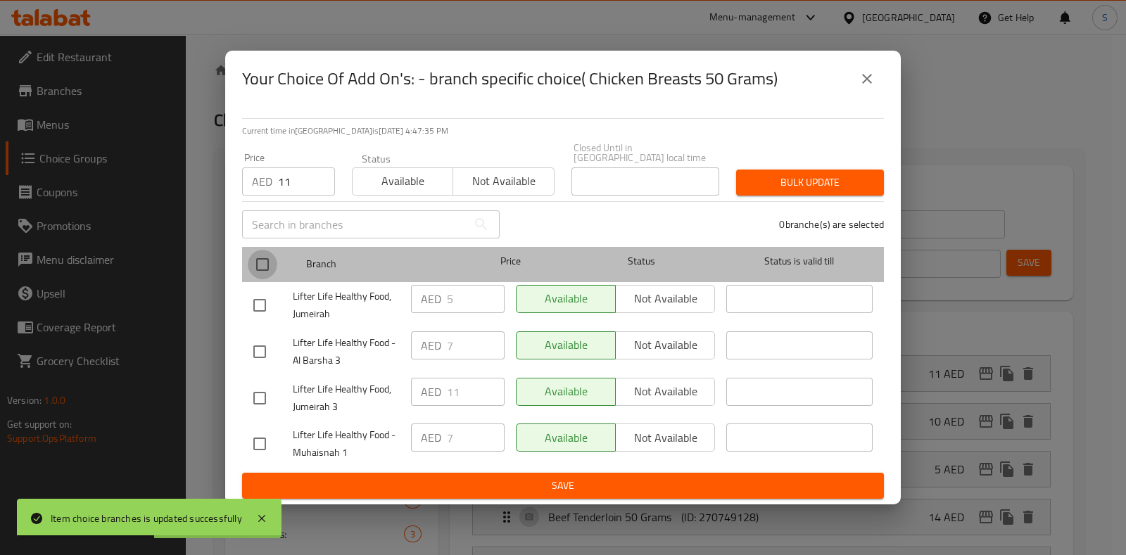
checkbox input "true"
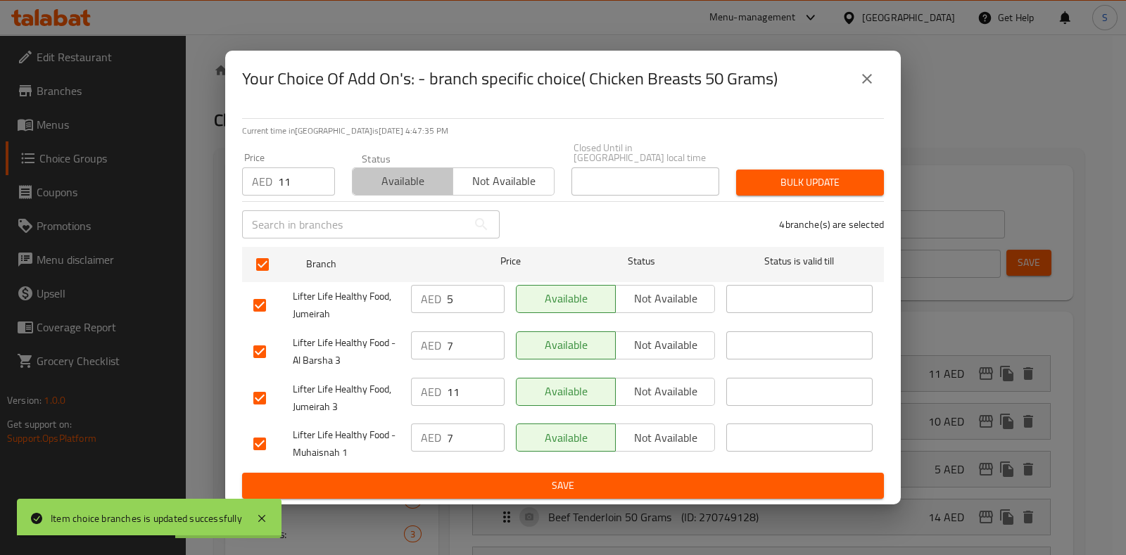
click at [424, 185] on span "Available" at bounding box center [402, 181] width 89 height 20
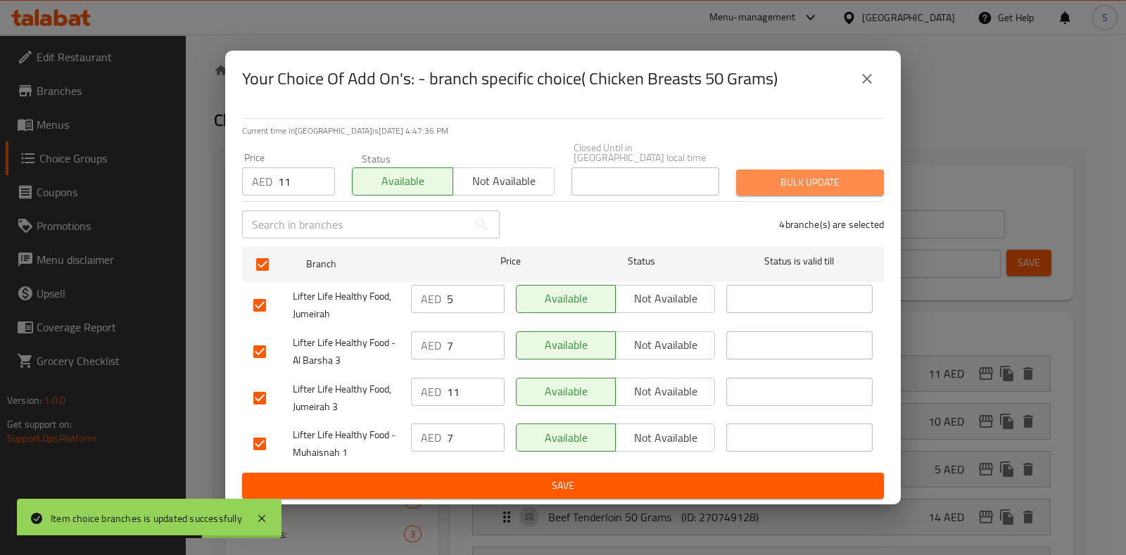
click at [832, 177] on span "Bulk update" at bounding box center [810, 183] width 125 height 18
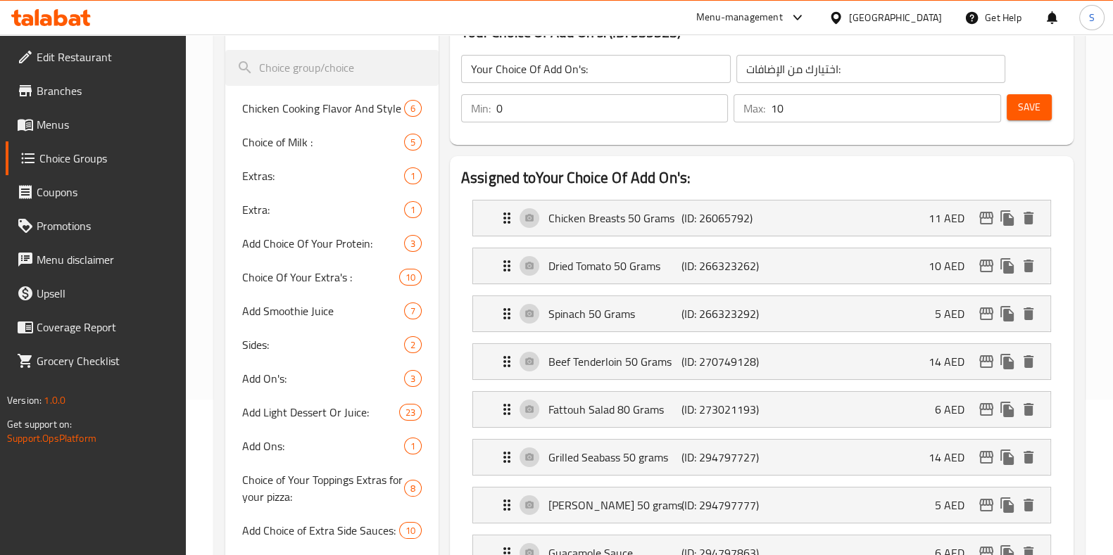
scroll to position [156, 0]
click at [984, 364] on icon "edit" at bounding box center [986, 361] width 17 height 17
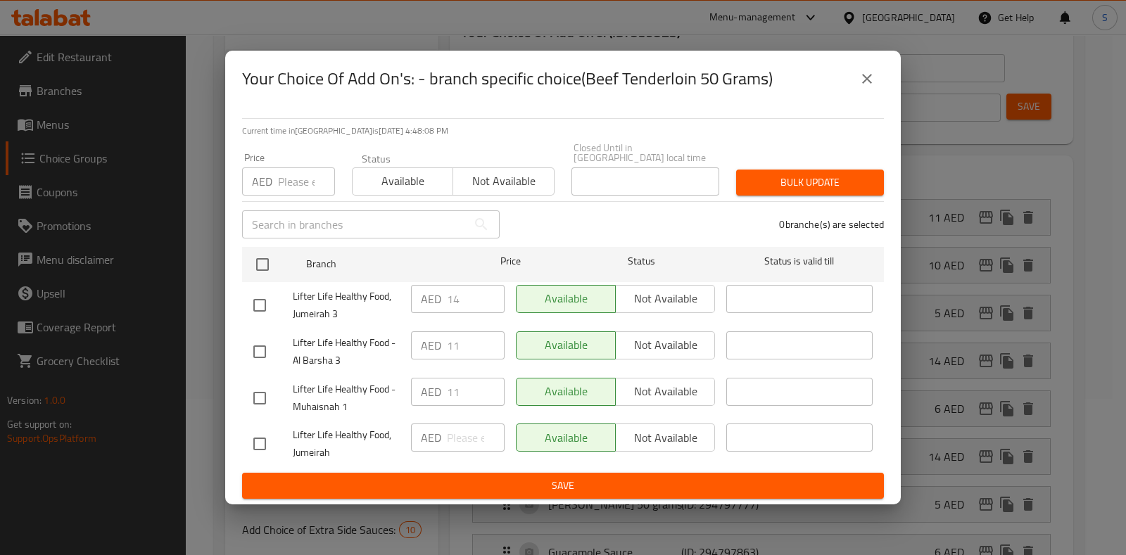
click at [281, 176] on input "number" at bounding box center [306, 182] width 57 height 28
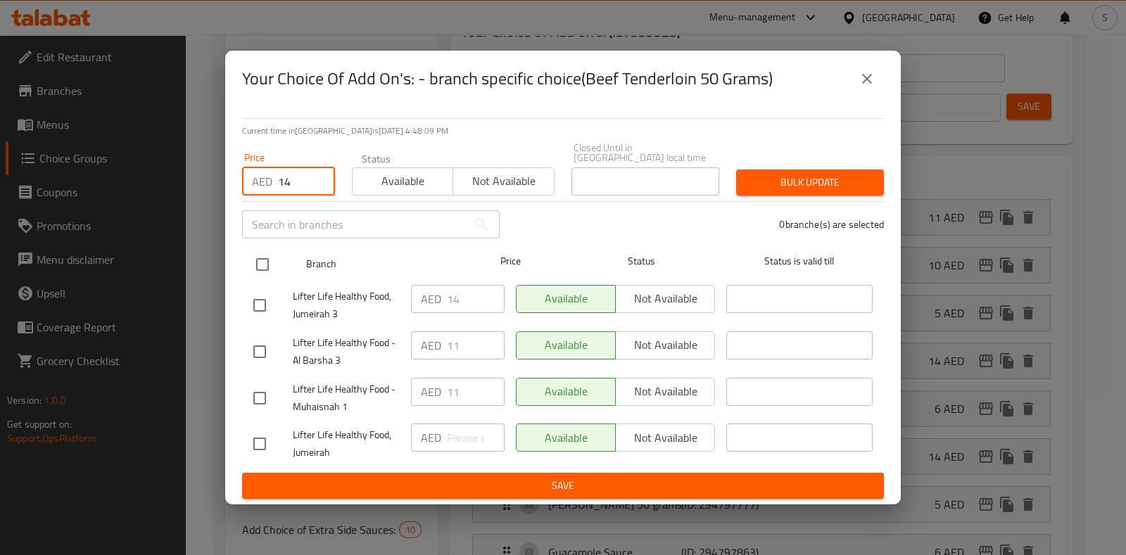
type input "14"
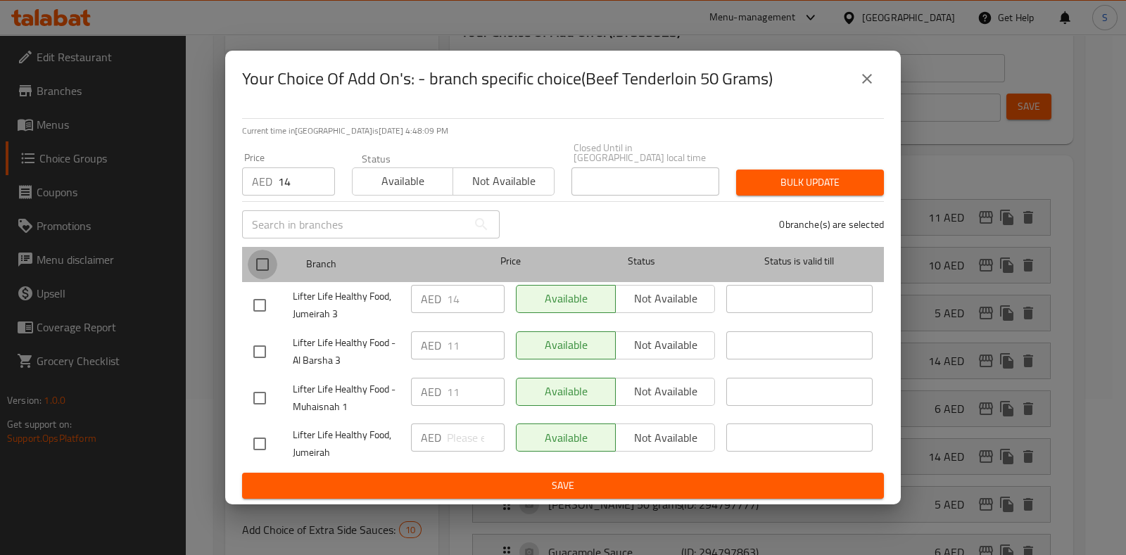
click at [263, 263] on input "checkbox" at bounding box center [263, 265] width 30 height 30
checkbox input "true"
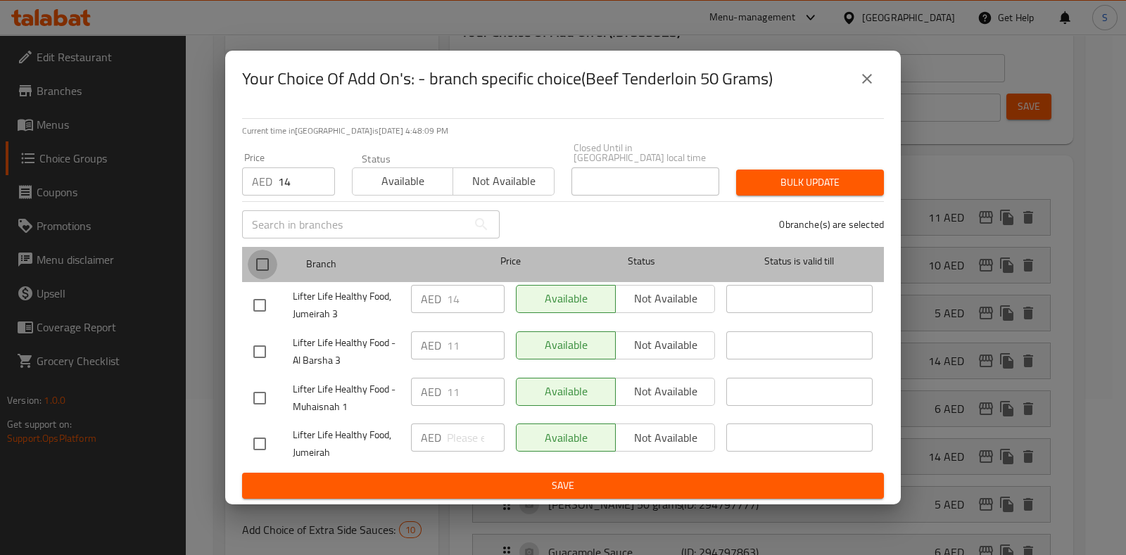
checkbox input "true"
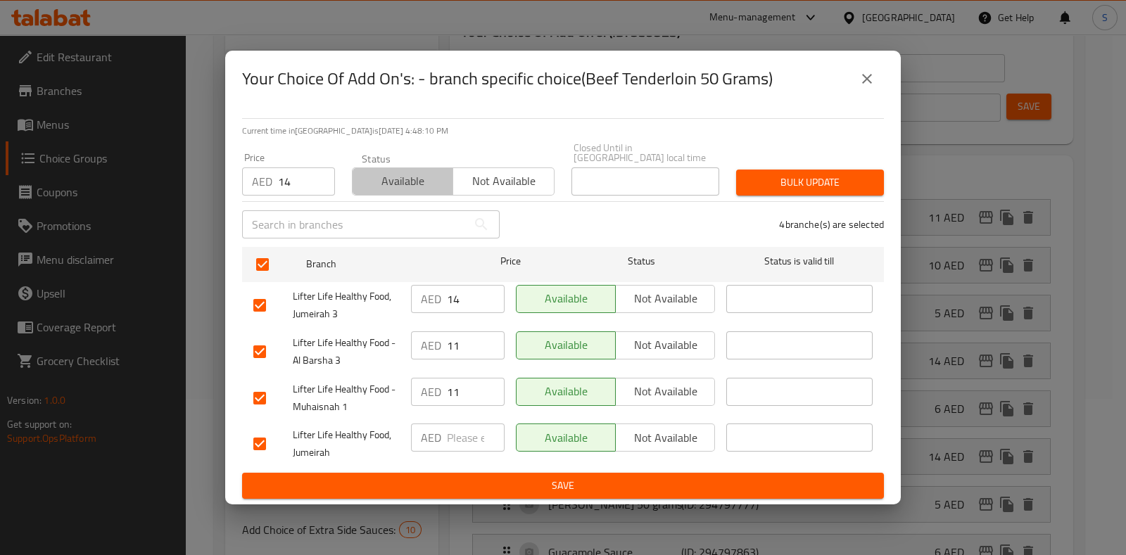
click at [388, 186] on span "Available" at bounding box center [402, 181] width 89 height 20
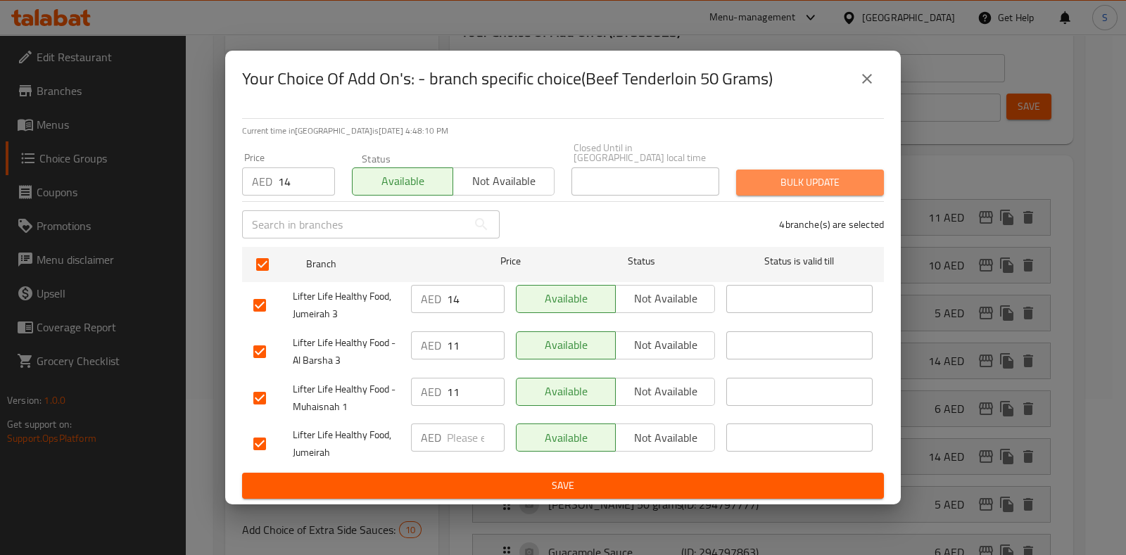
click at [785, 174] on span "Bulk update" at bounding box center [810, 183] width 125 height 18
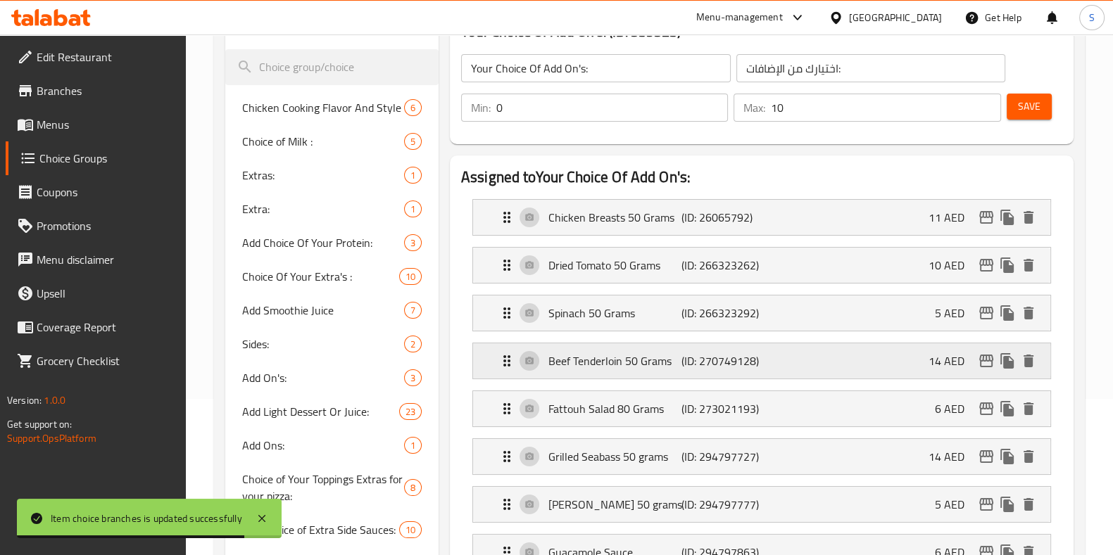
click at [986, 360] on icon "edit" at bounding box center [986, 361] width 14 height 13
